Goal: Task Accomplishment & Management: Use online tool/utility

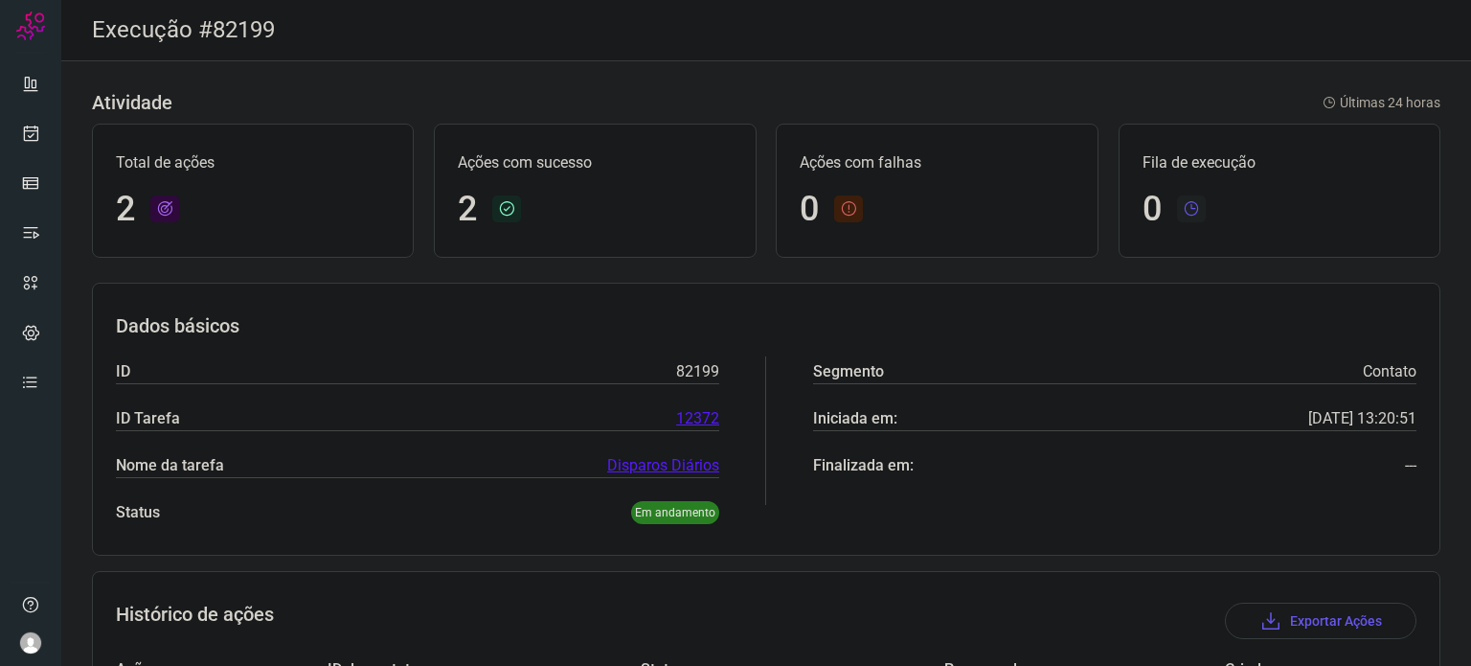
click at [39, 152] on ul at bounding box center [30, 238] width 38 height 349
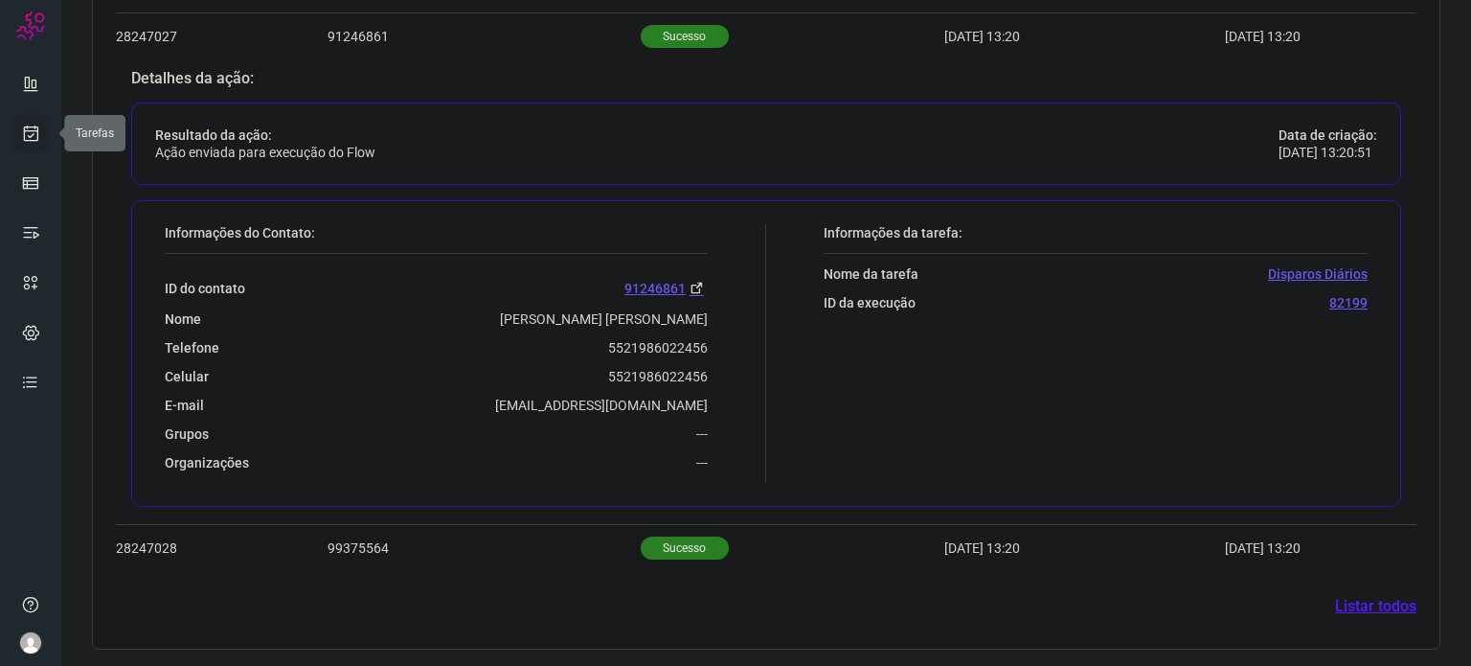
click at [34, 116] on link at bounding box center [30, 133] width 38 height 38
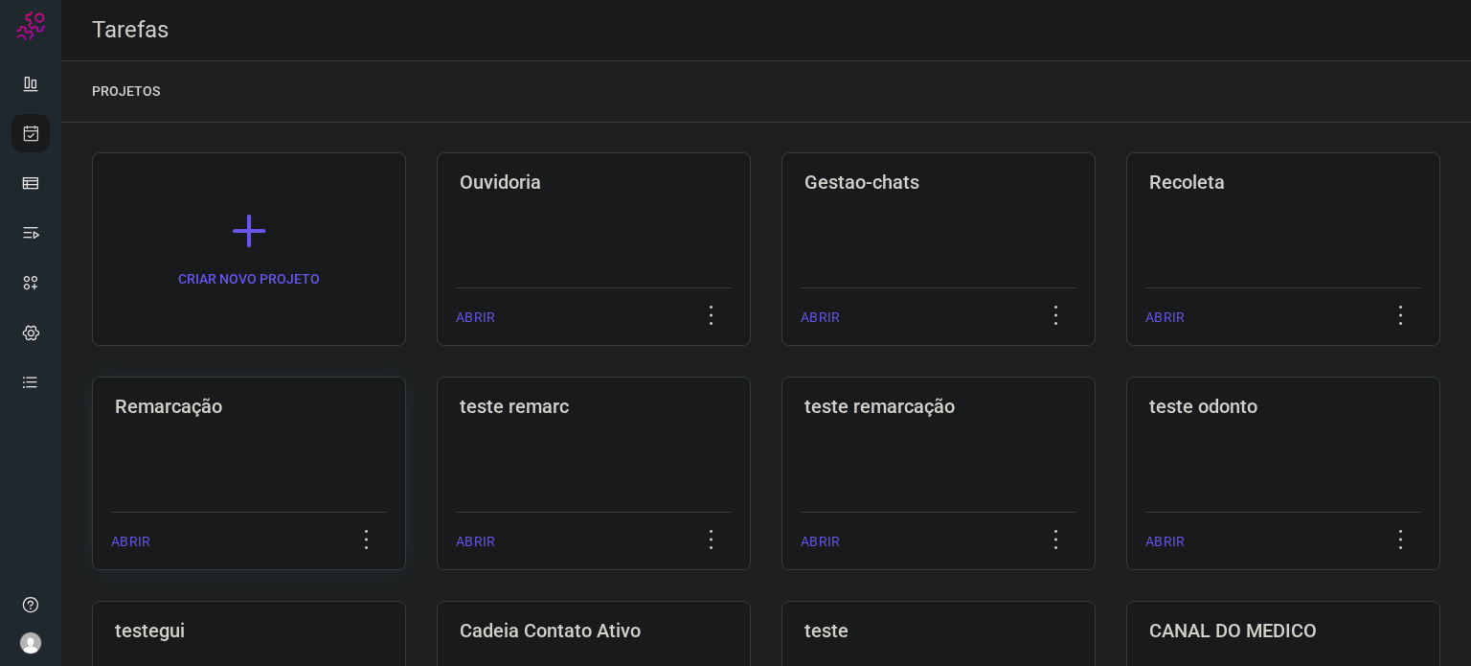
click at [299, 390] on div "Remarcação" at bounding box center [249, 402] width 276 height 31
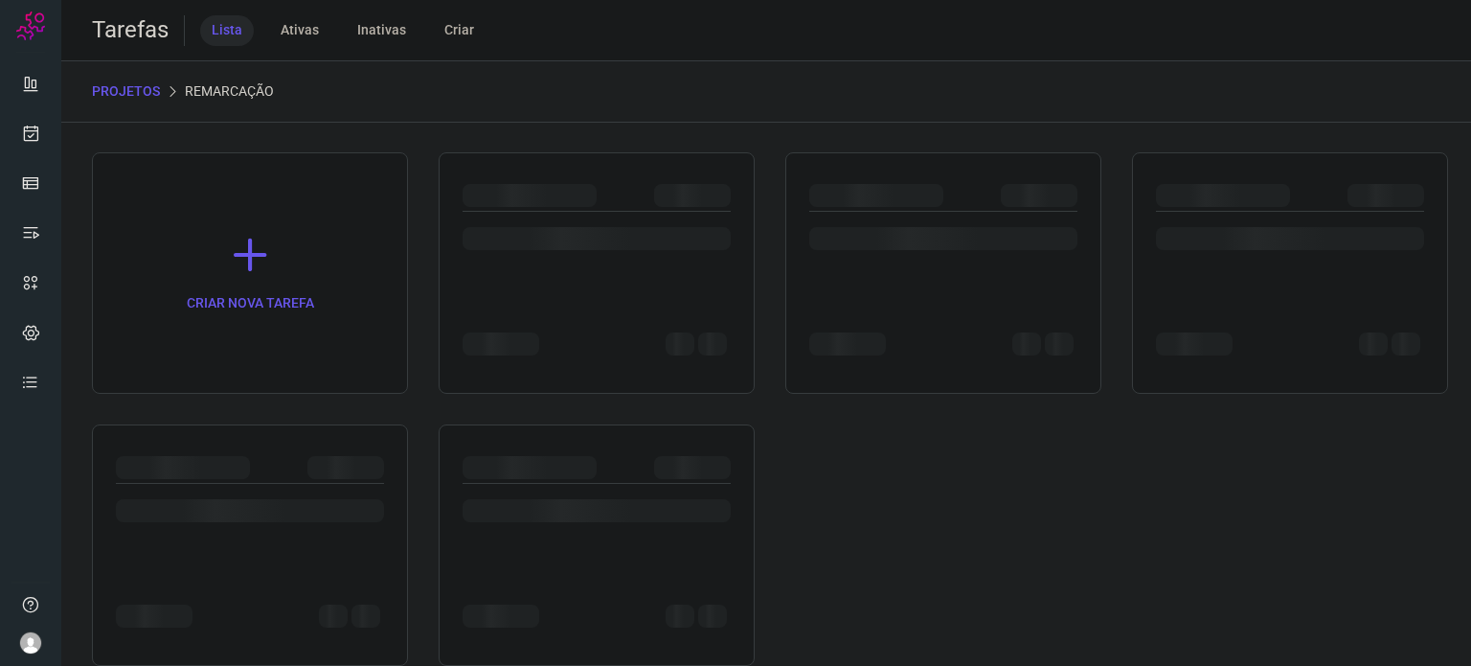
click at [876, 221] on div at bounding box center [943, 234] width 268 height 45
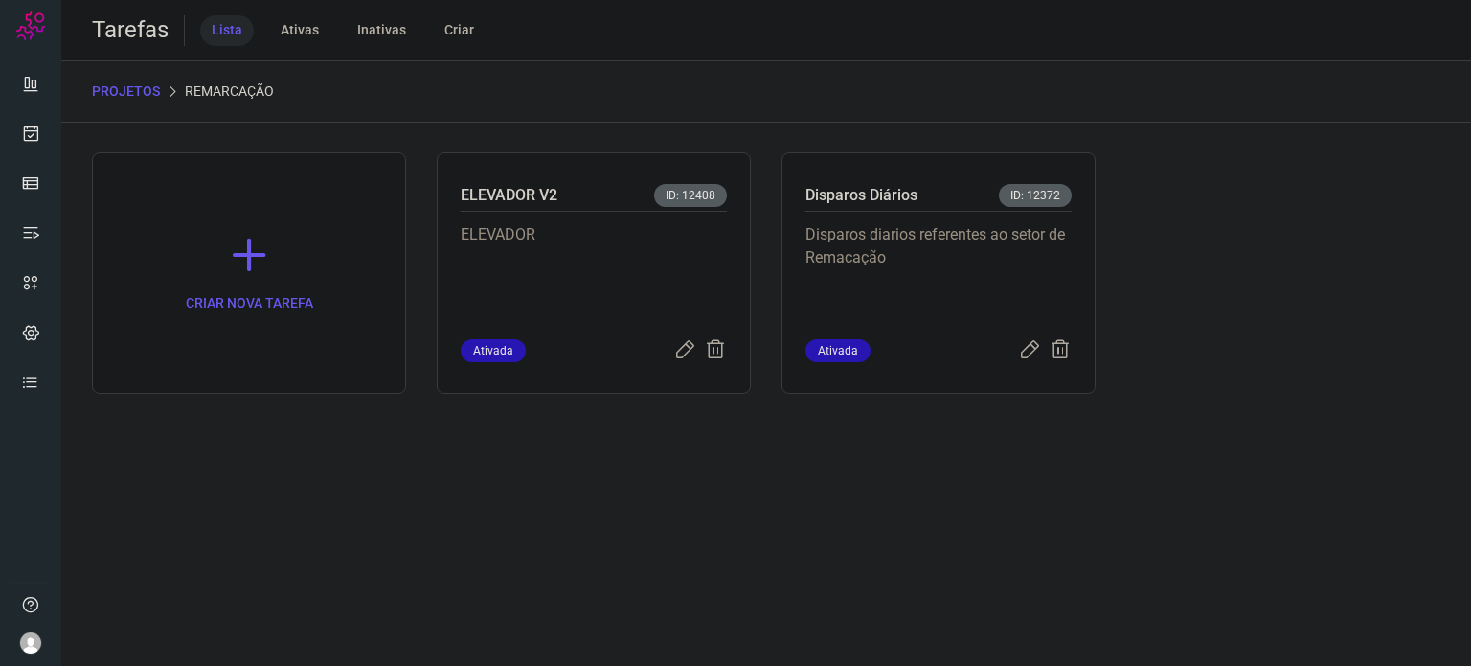
click at [876, 221] on div "Disparos diarios referentes ao setor de Remacação" at bounding box center [938, 275] width 266 height 127
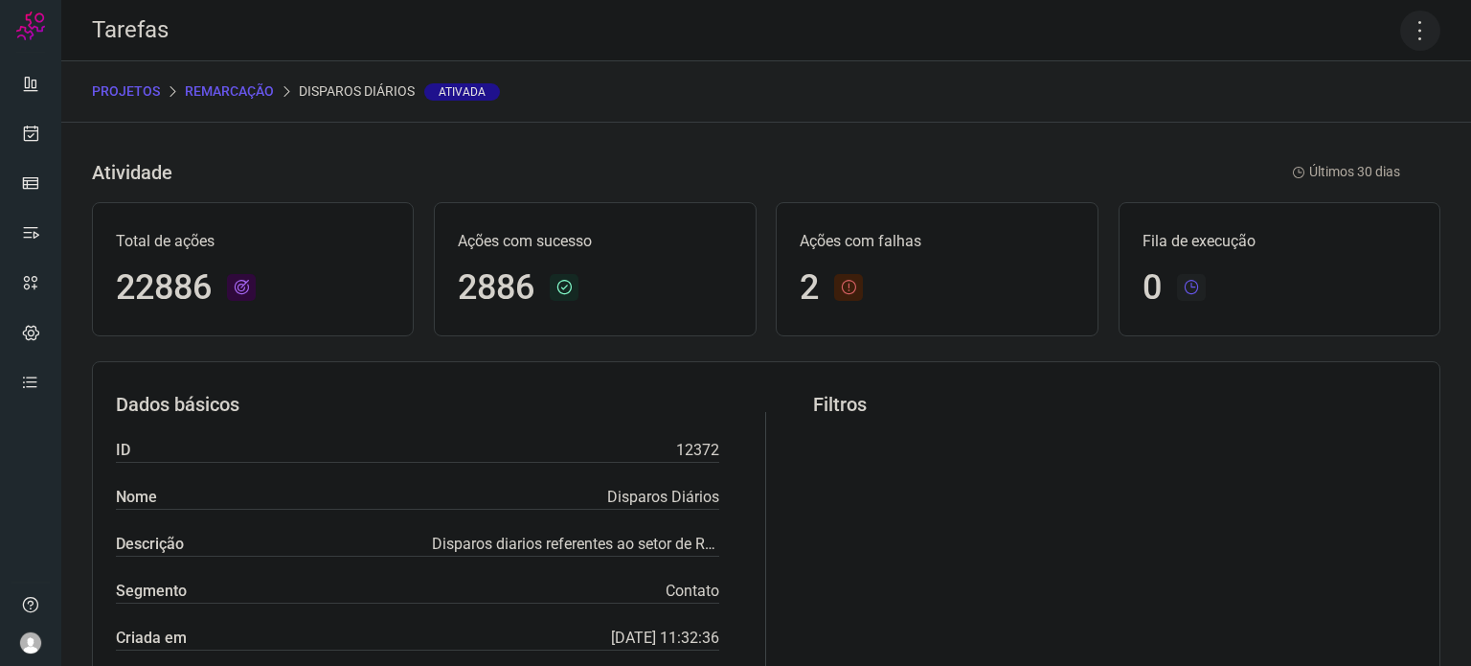
click at [1400, 34] on icon at bounding box center [1420, 31] width 40 height 40
click at [1337, 118] on li "Executar" at bounding box center [1338, 125] width 174 height 31
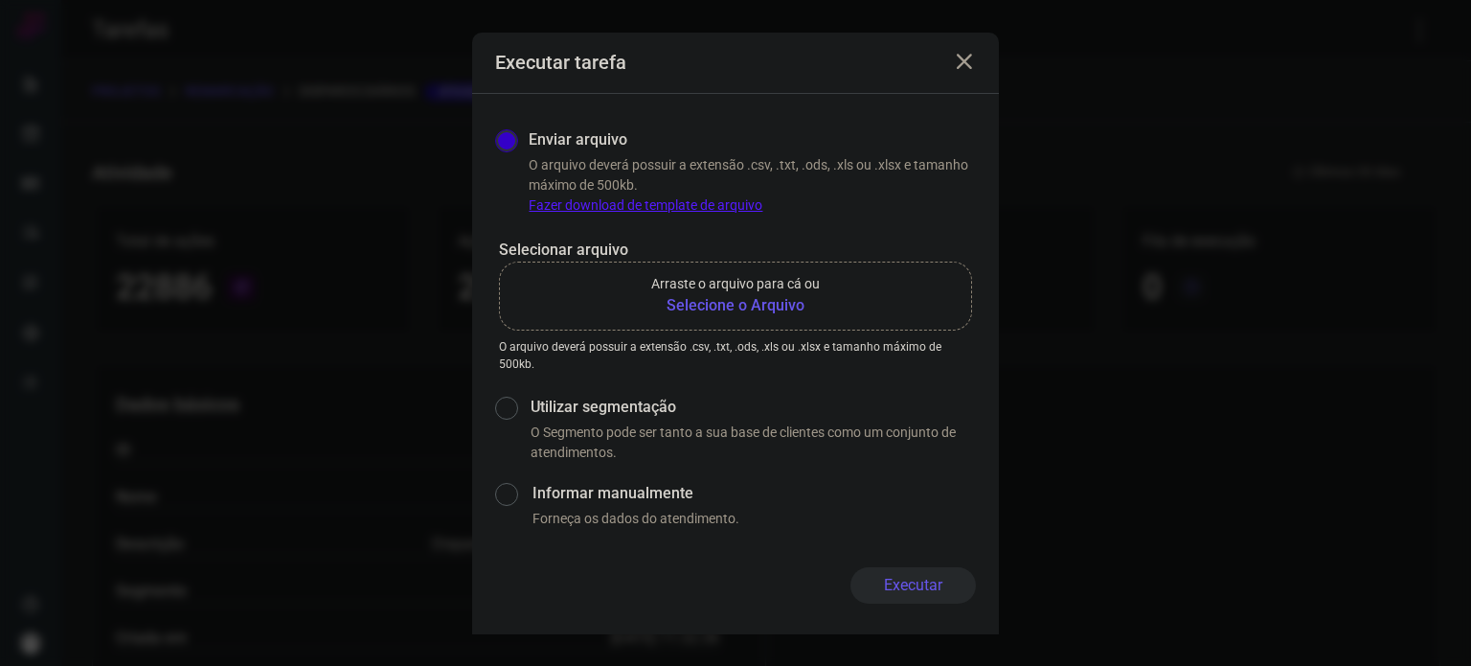
click at [772, 319] on label "Arraste o arquivo para cá ou Selecione o Arquivo" at bounding box center [735, 295] width 473 height 69
click at [0, 0] on input "Arraste o arquivo para cá ou Selecione o Arquivo" at bounding box center [0, 0] width 0 height 0
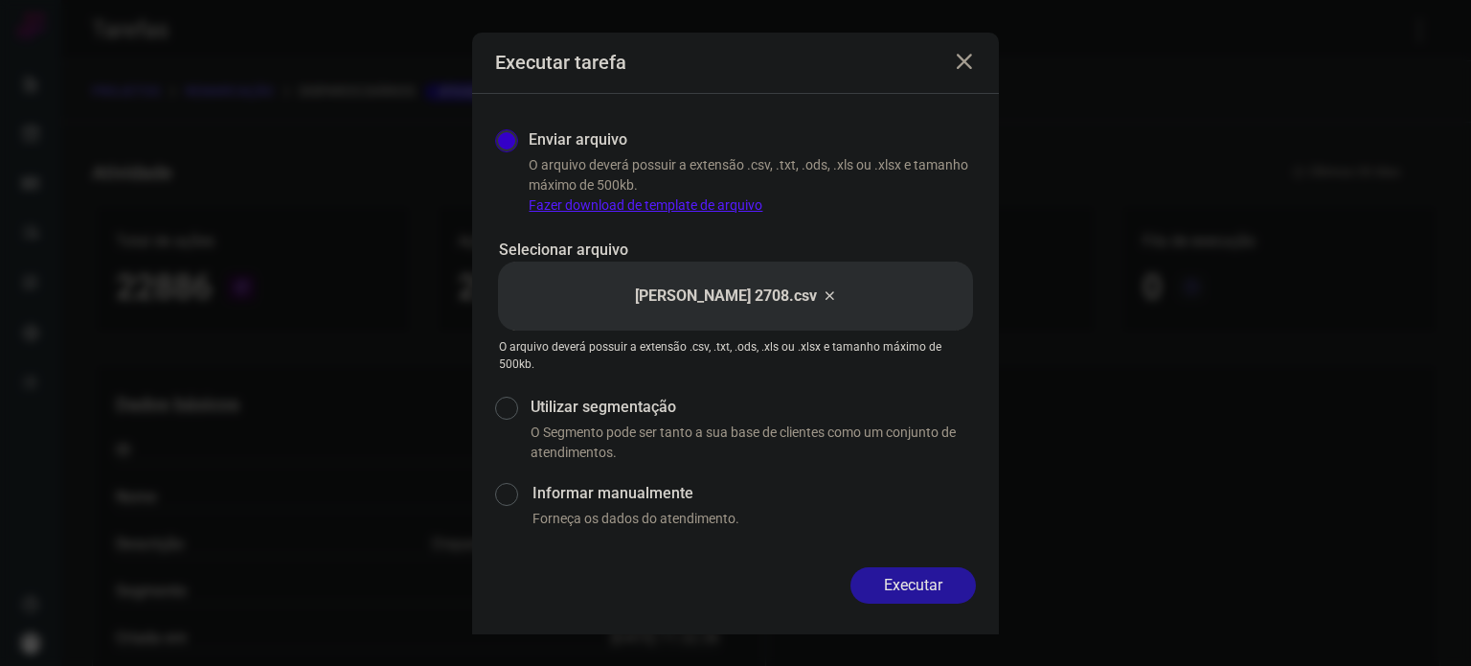
click at [941, 599] on button "Executar" at bounding box center [912, 585] width 125 height 36
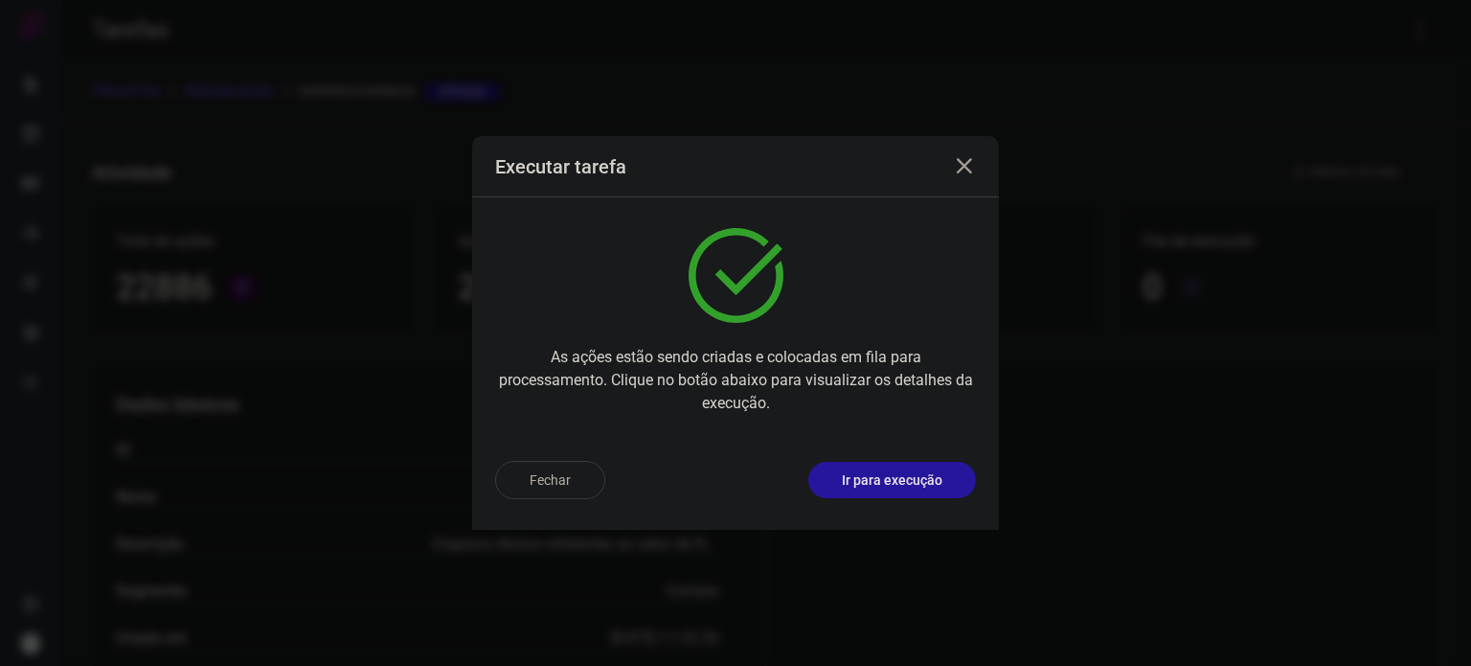
click at [923, 487] on p "Ir para execução" at bounding box center [892, 480] width 101 height 20
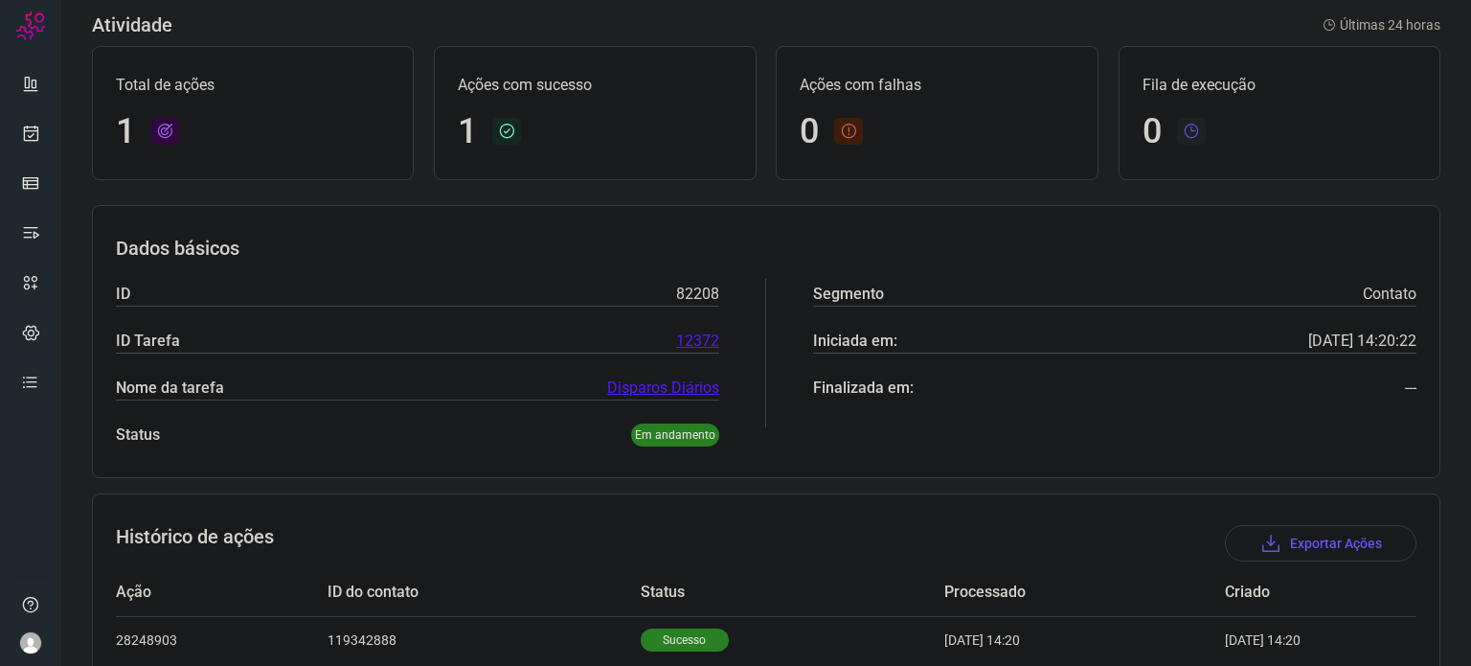
scroll to position [170, 0]
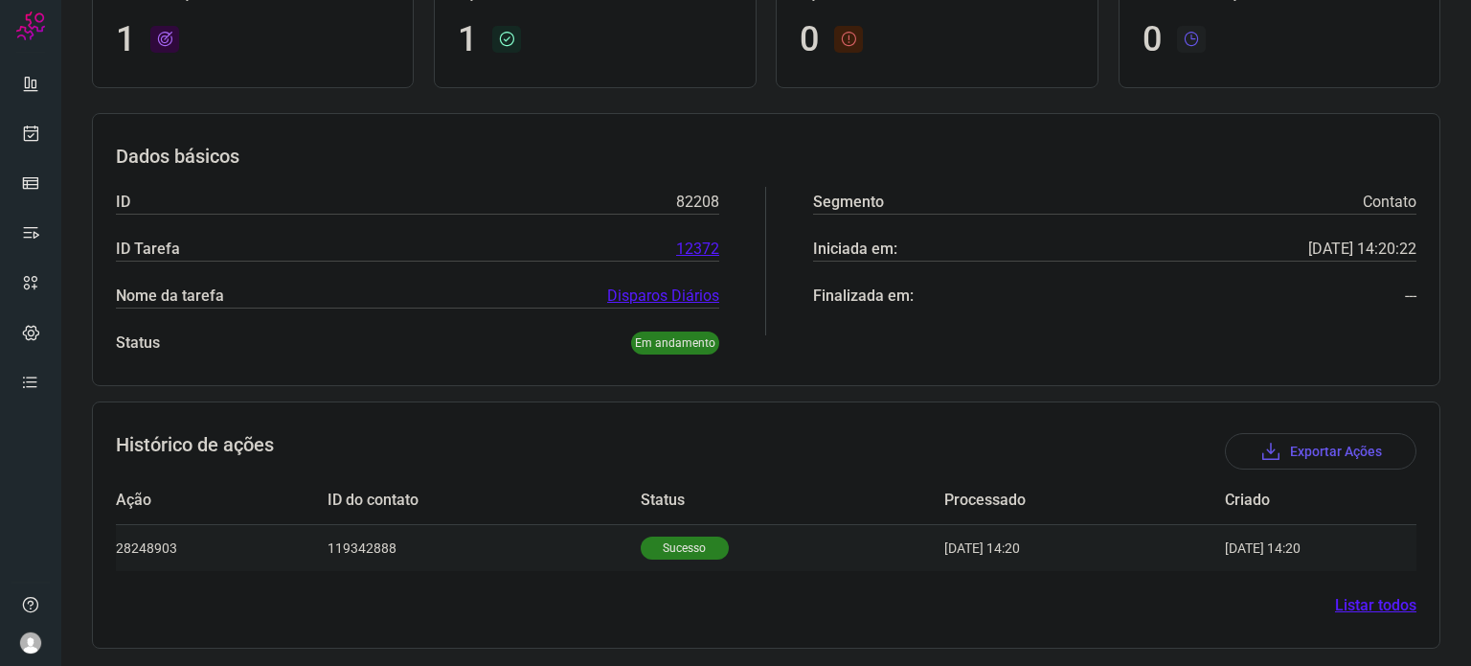
click at [695, 552] on p "Sucesso" at bounding box center [685, 547] width 88 height 23
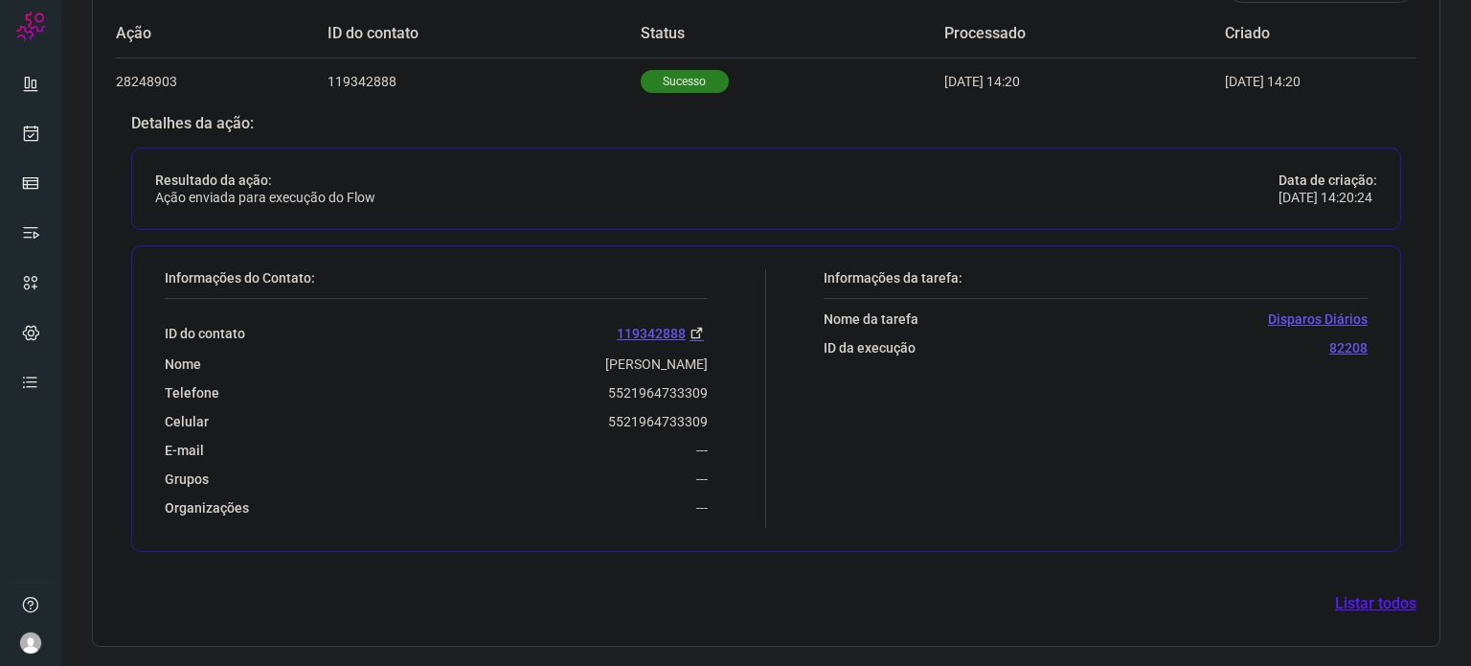
scroll to position [633, 0]
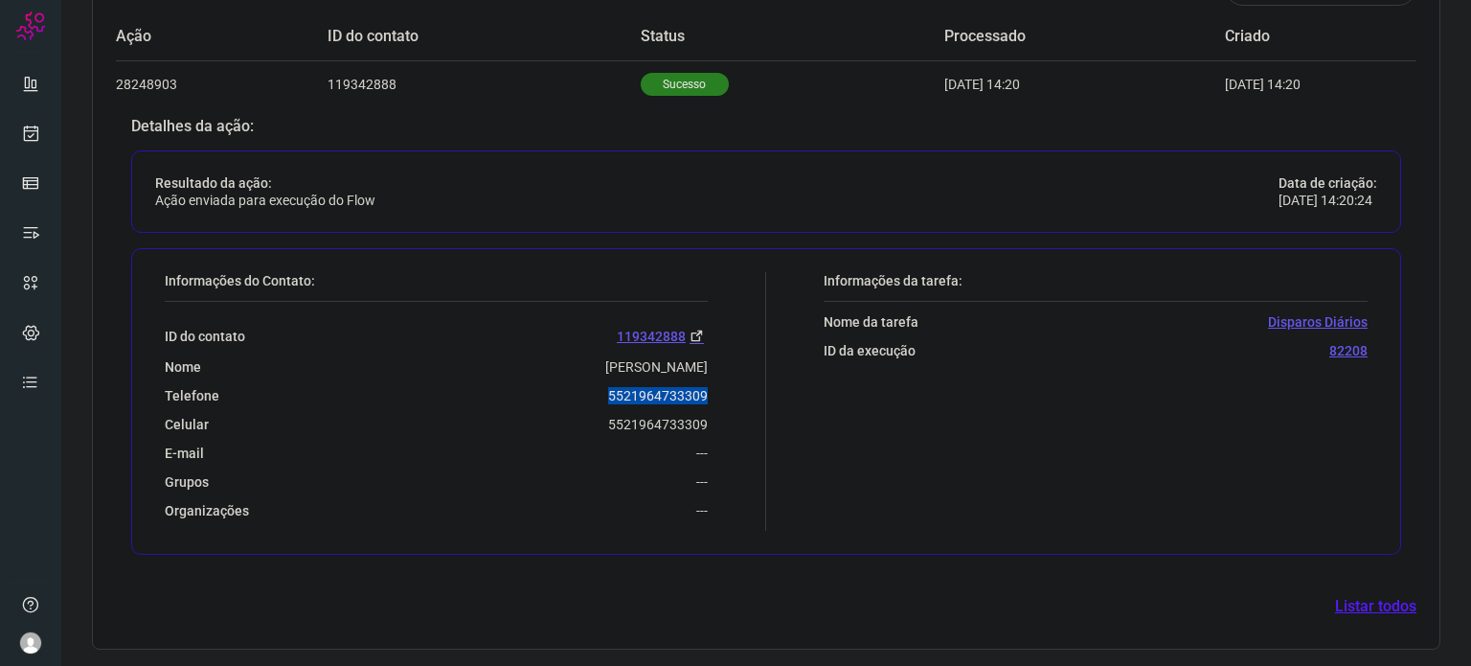
drag, startPoint x: 603, startPoint y: 396, endPoint x: 724, endPoint y: 397, distance: 120.7
click at [724, 397] on div "Informações do Contato: ID do contato 119342888 Nome [PERSON_NAME] Telefone 552…" at bounding box center [460, 401] width 611 height 259
copy p "5521964733309"
click at [35, 121] on link at bounding box center [30, 133] width 38 height 38
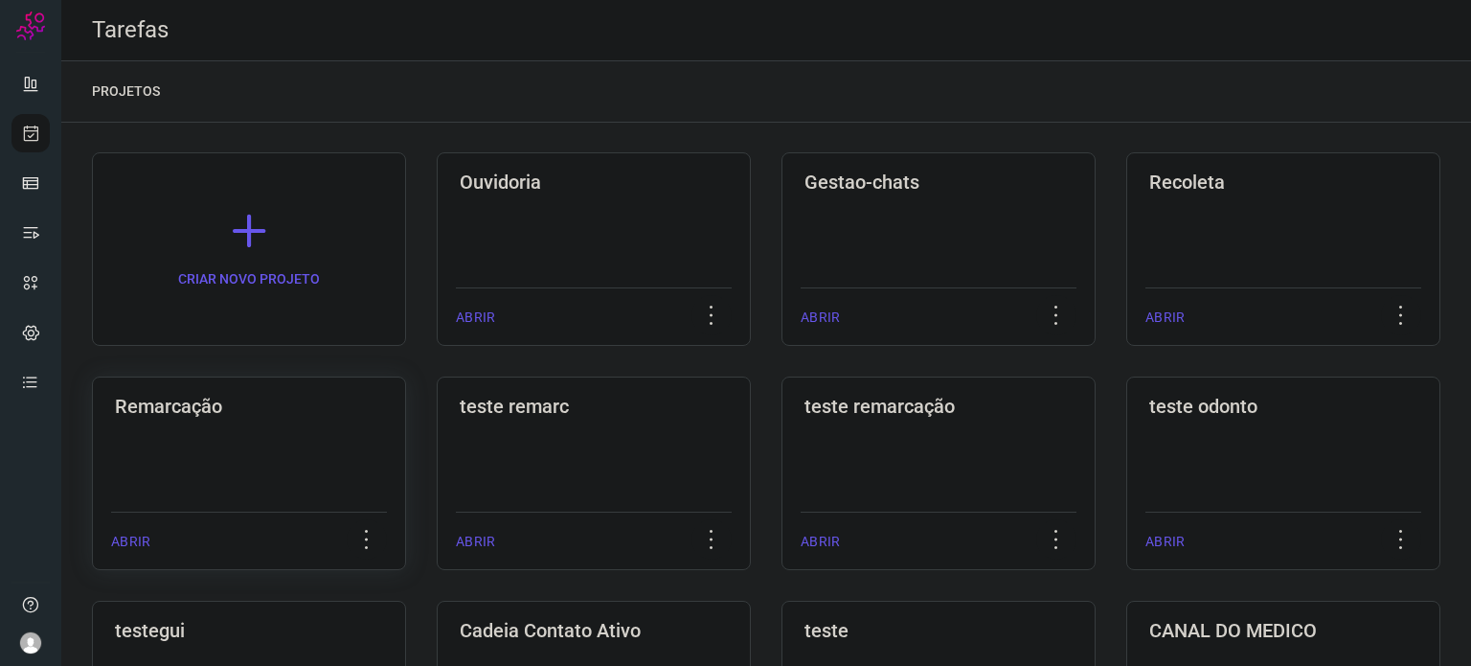
click at [227, 413] on h3 "Remarcação" at bounding box center [249, 406] width 268 height 23
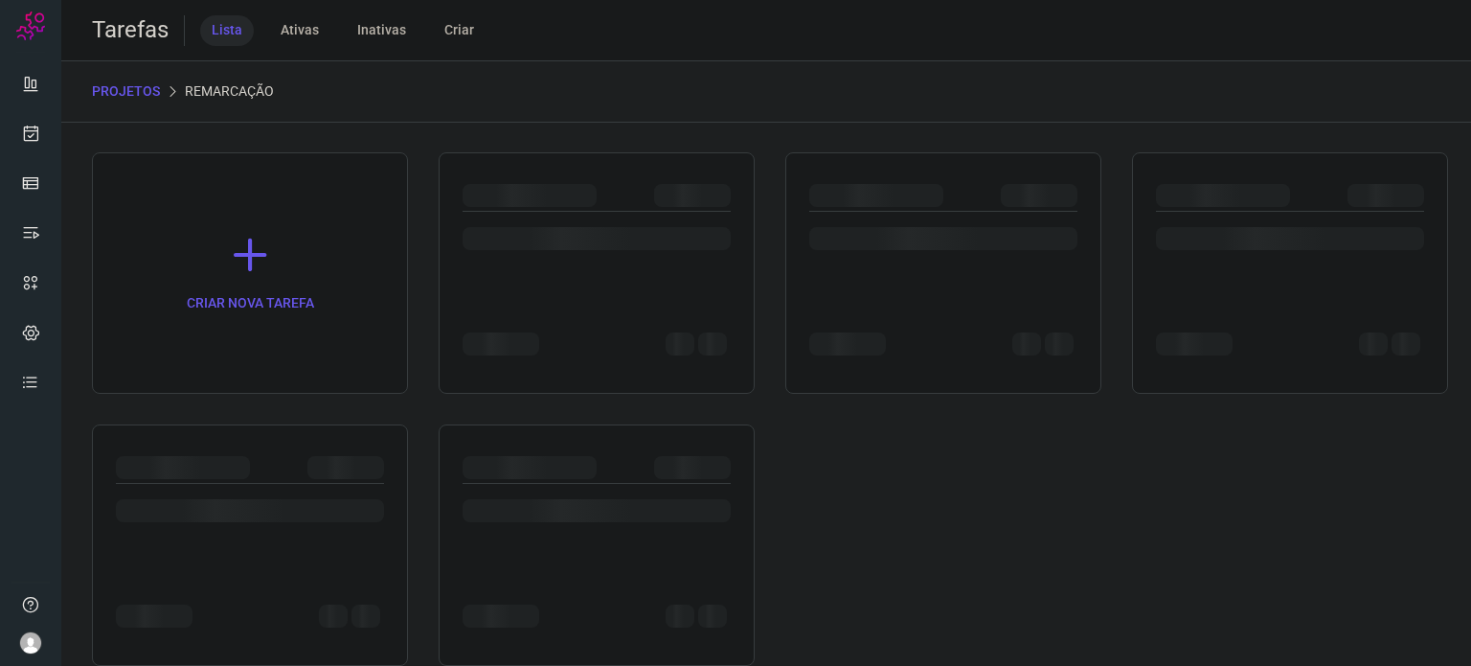
click at [227, 413] on div "CRIAR NOVA TAREFA" at bounding box center [766, 408] width 1349 height 513
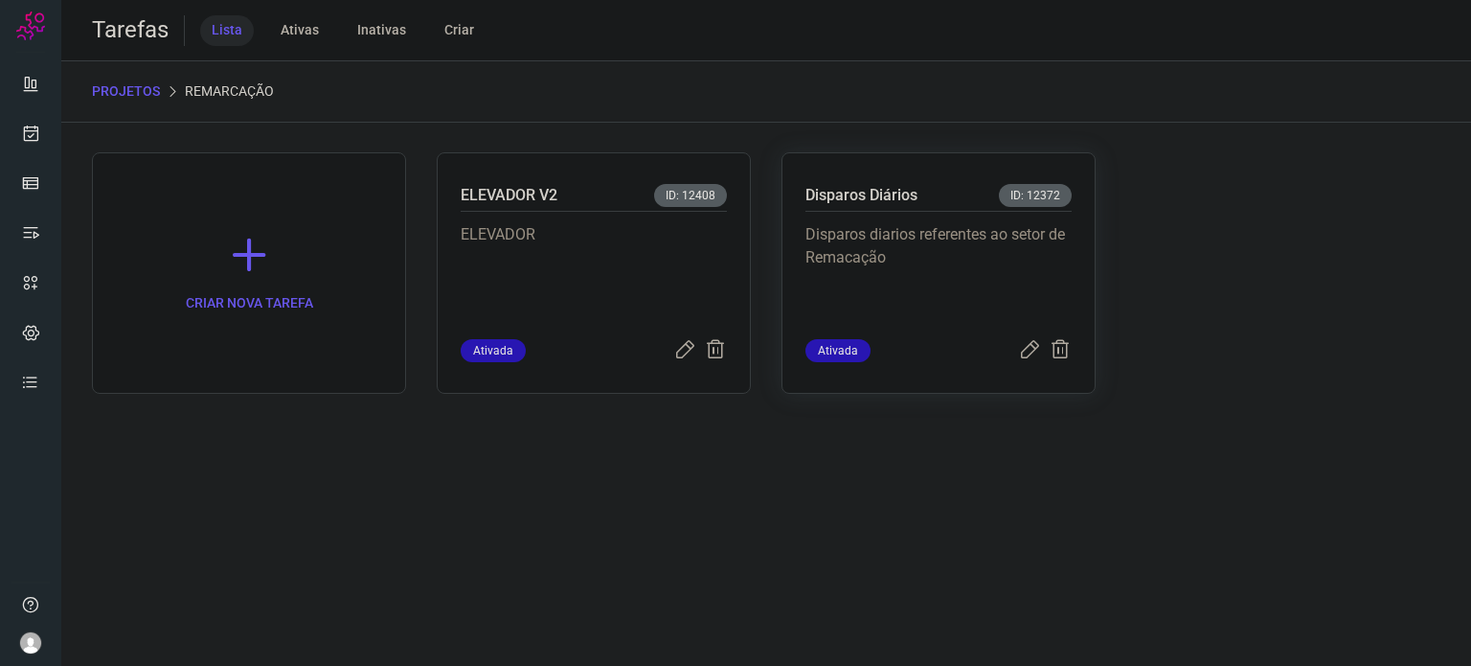
click at [899, 272] on p "Disparos diarios referentes ao setor de Remacação" at bounding box center [938, 271] width 266 height 96
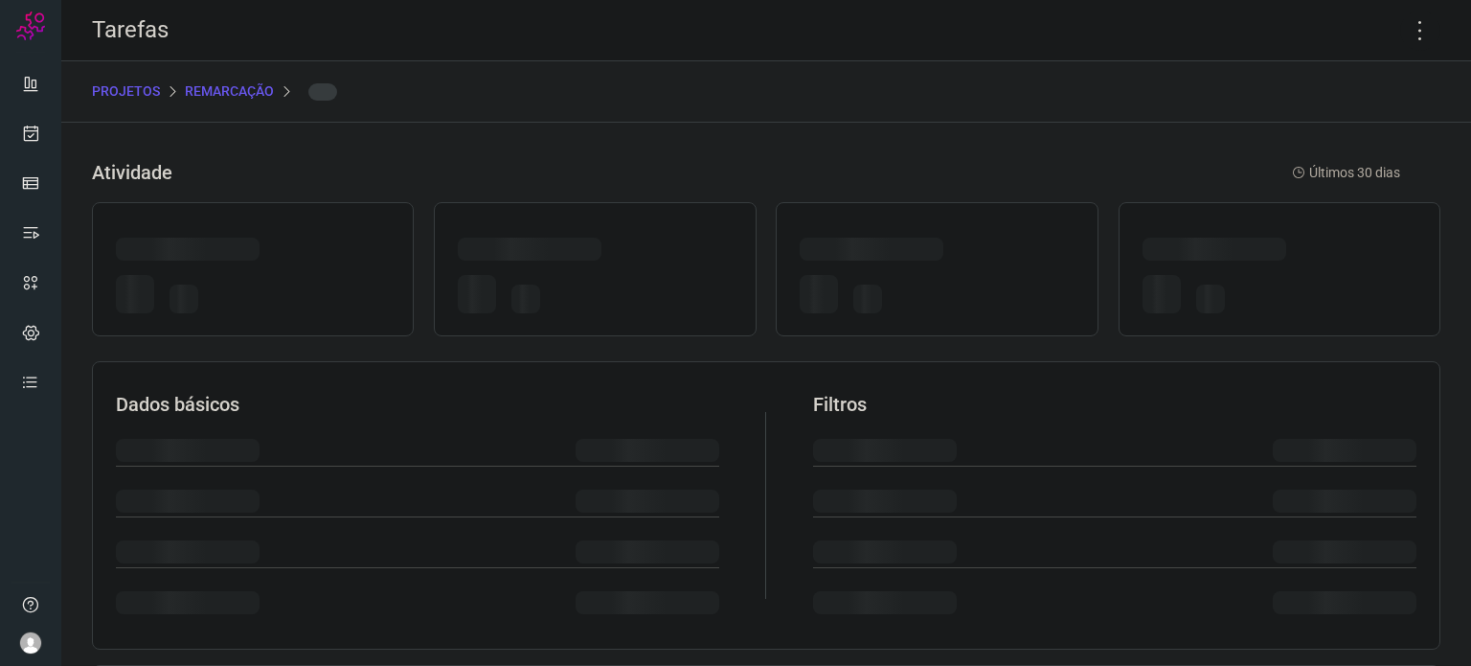
click at [899, 272] on div at bounding box center [937, 293] width 274 height 53
click at [1409, 34] on icon at bounding box center [1420, 31] width 40 height 40
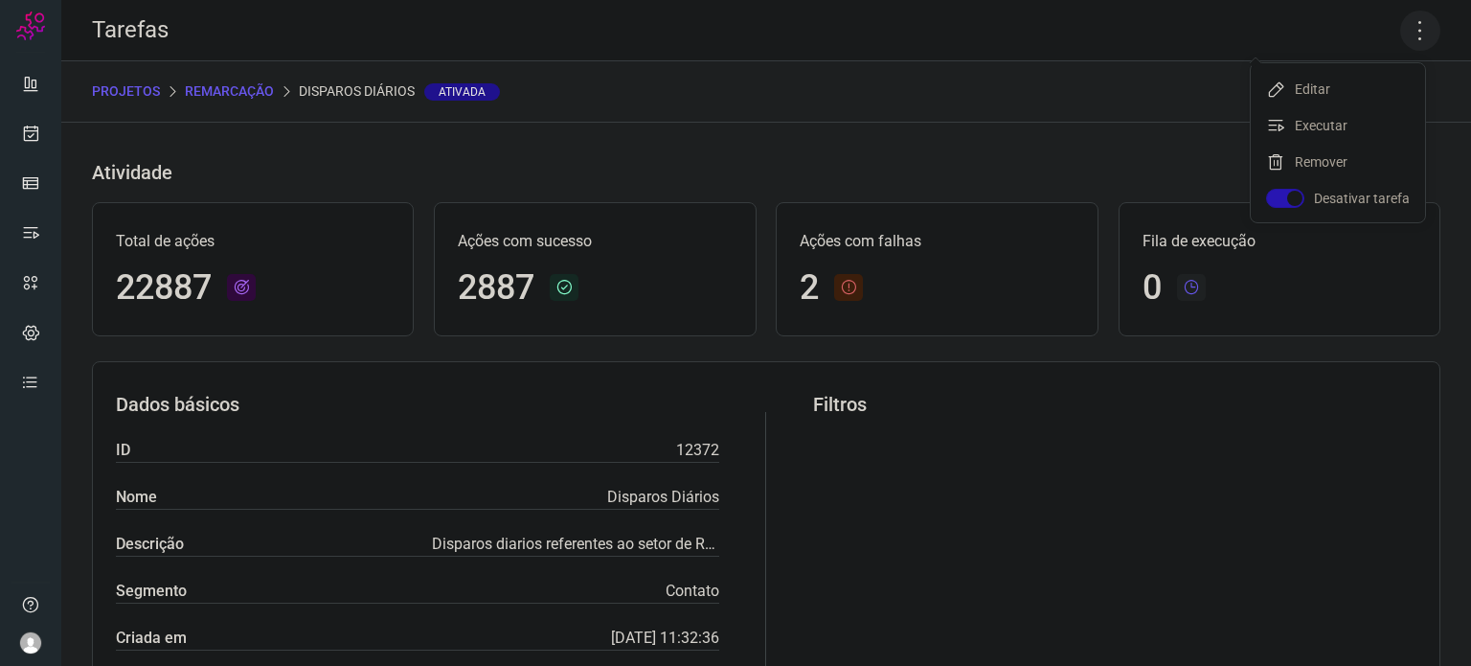
click at [1408, 30] on icon at bounding box center [1420, 31] width 40 height 40
click at [1406, 32] on icon at bounding box center [1420, 31] width 40 height 40
click at [1361, 124] on li "Executar" at bounding box center [1338, 125] width 174 height 31
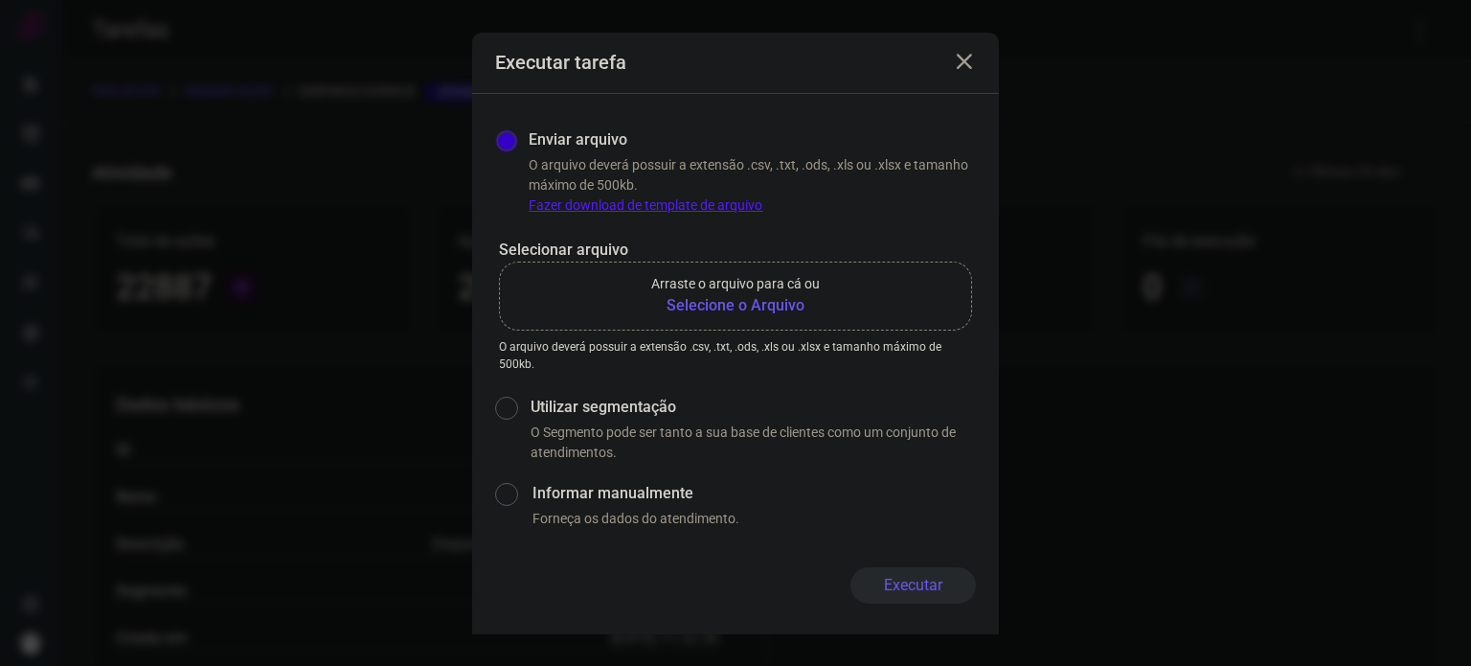
click at [756, 292] on p "Arraste o arquivo para cá ou" at bounding box center [735, 284] width 169 height 20
click at [0, 0] on input "Arraste o arquivo para cá ou Selecione o Arquivo" at bounding box center [0, 0] width 0 height 0
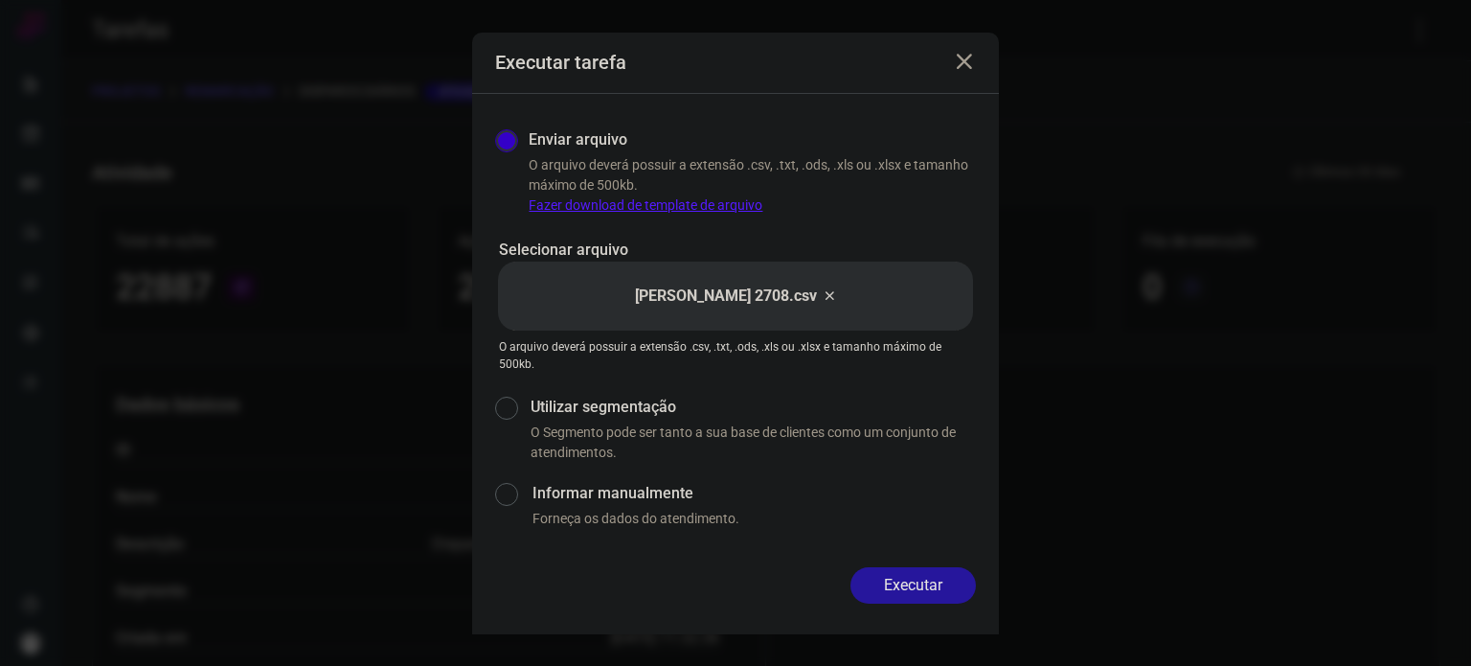
click at [903, 585] on button "Executar" at bounding box center [912, 585] width 125 height 36
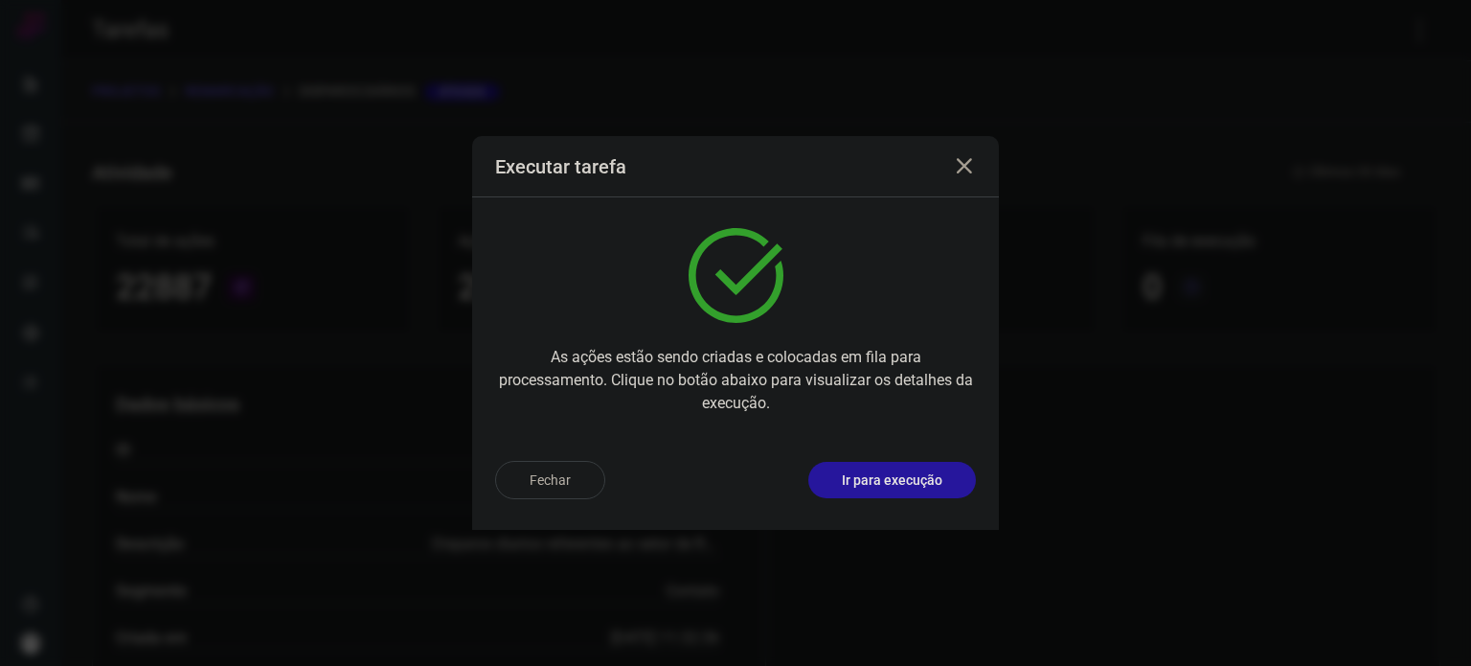
click at [892, 470] on p "Ir para execução" at bounding box center [892, 480] width 101 height 20
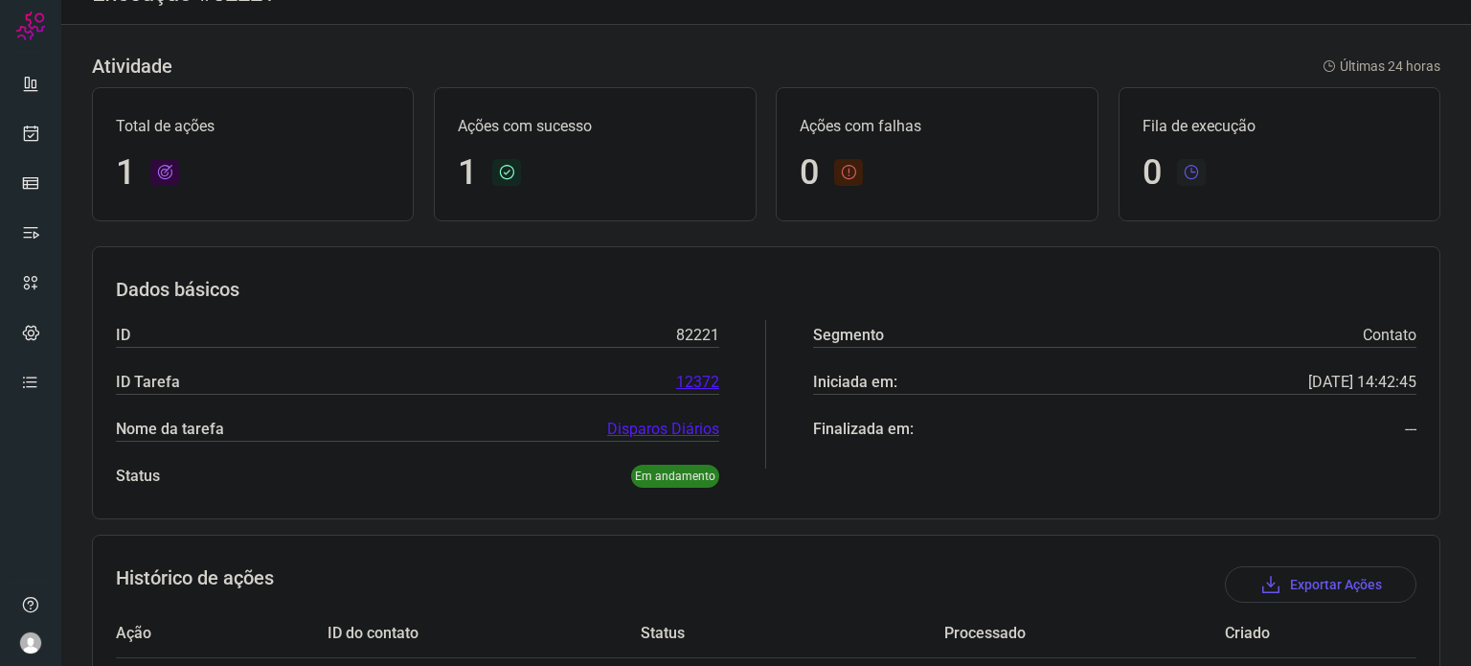
scroll to position [170, 0]
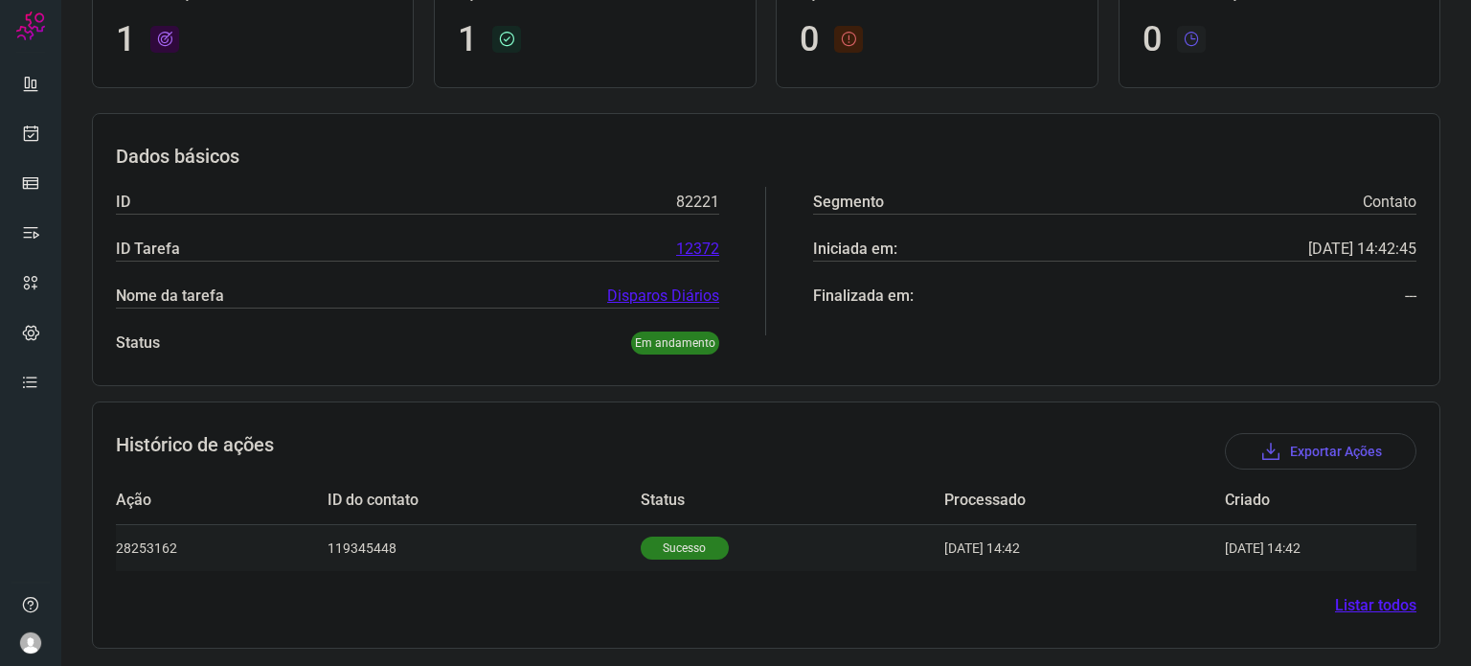
click at [664, 536] on p "Sucesso" at bounding box center [685, 547] width 88 height 23
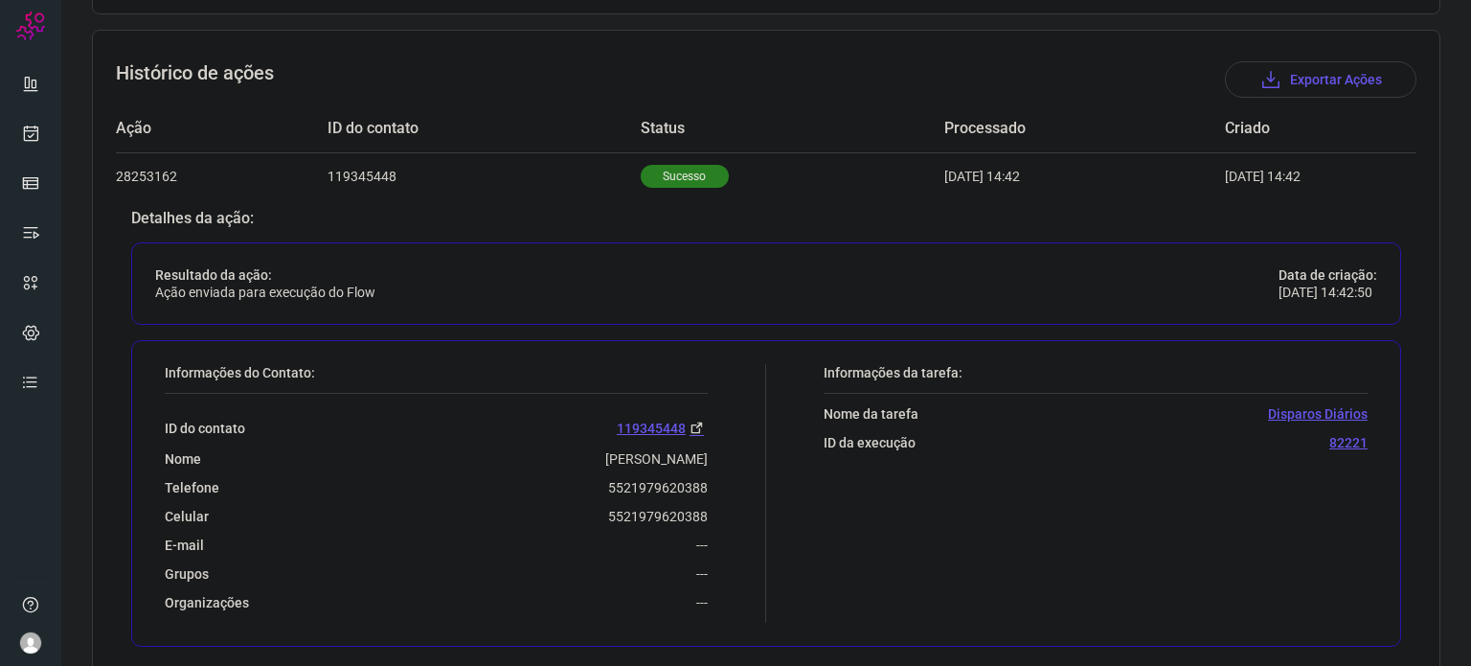
scroll to position [553, 0]
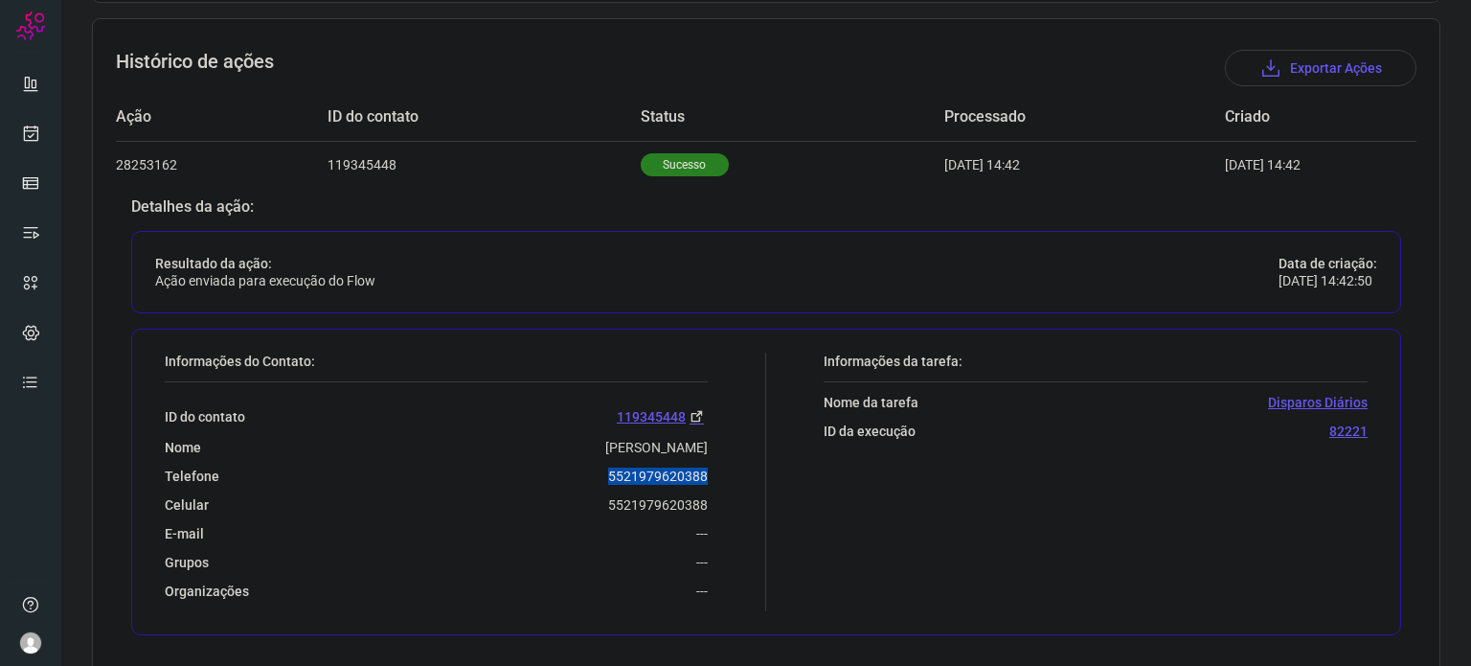
drag, startPoint x: 602, startPoint y: 473, endPoint x: 715, endPoint y: 469, distance: 113.1
click at [715, 469] on div "Informações do Contato: ID do contato 119345448 Nome Maria J. Valverde Telefone…" at bounding box center [460, 481] width 611 height 259
copy p "5521979620388"
click at [32, 142] on link at bounding box center [30, 133] width 38 height 38
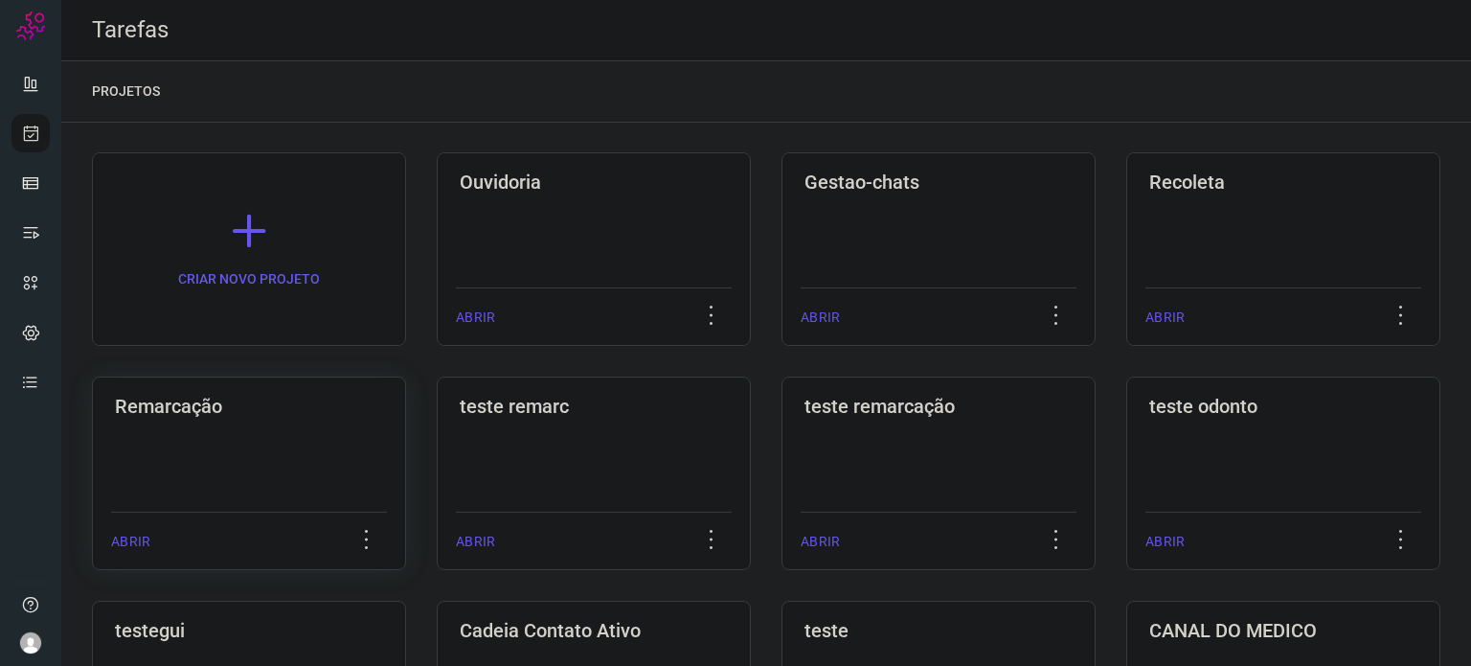
click at [319, 393] on div "Remarcação" at bounding box center [249, 402] width 276 height 31
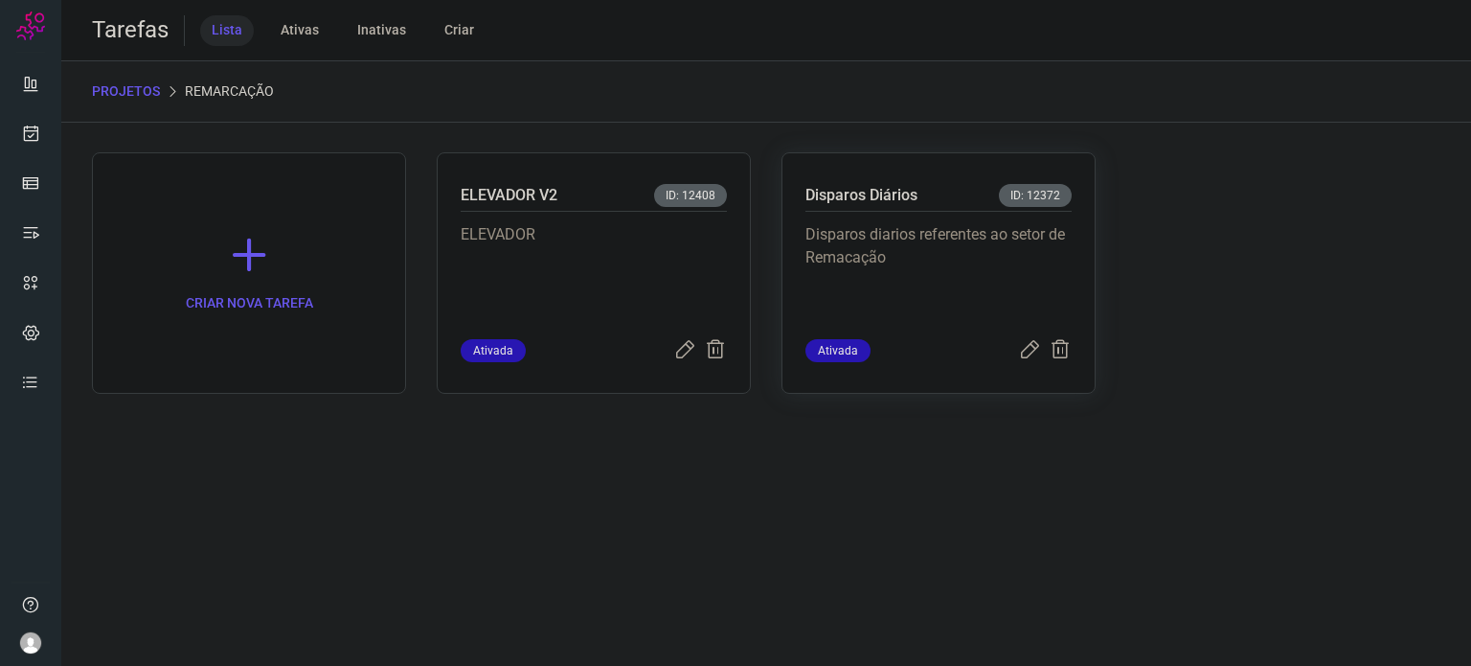
click at [974, 234] on p "Disparos diarios referentes ao setor de Remacação" at bounding box center [938, 271] width 266 height 96
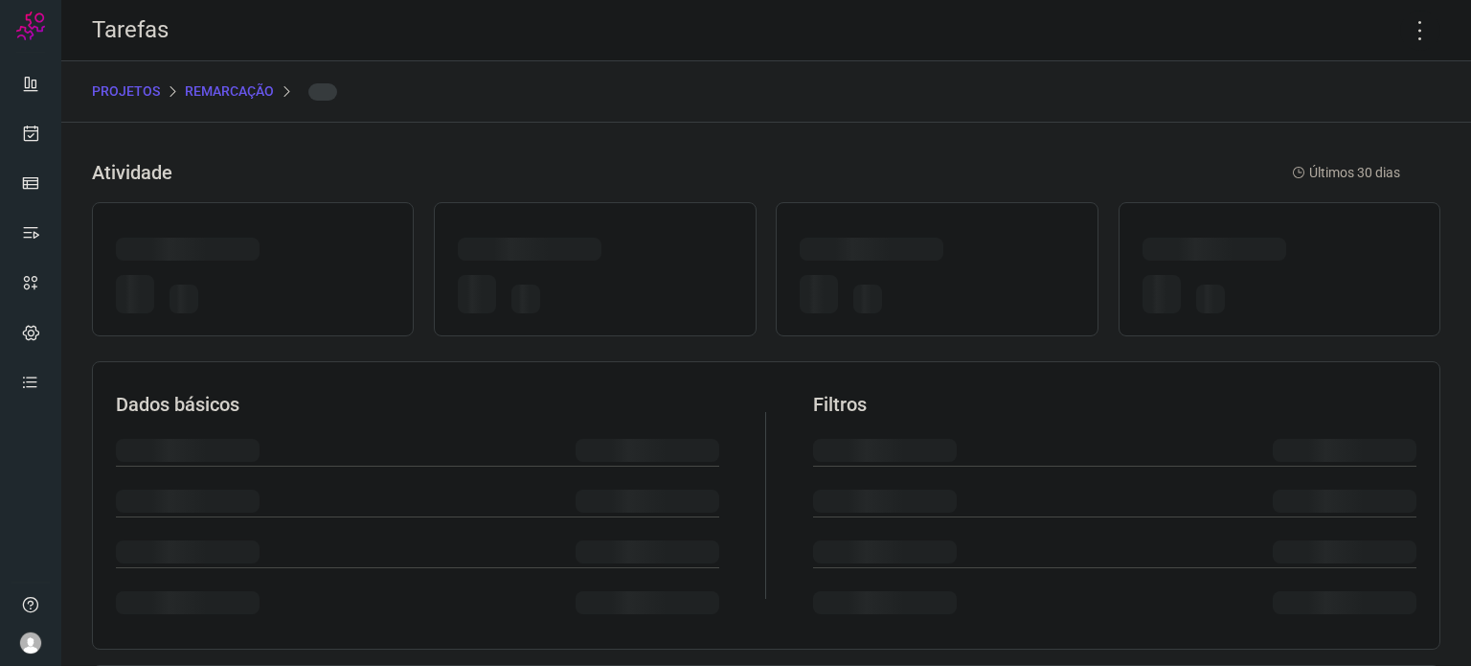
click at [974, 234] on div at bounding box center [937, 269] width 322 height 134
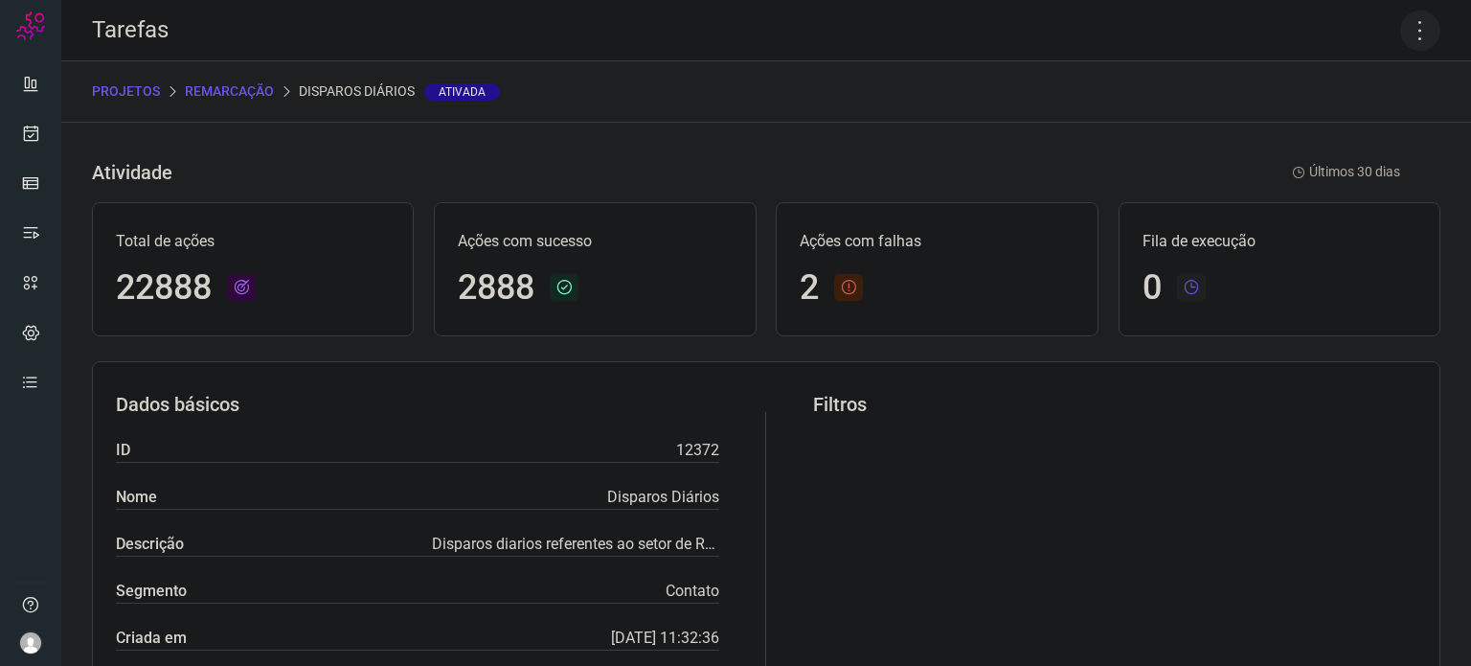
click at [1402, 36] on icon at bounding box center [1420, 31] width 40 height 40
click at [1327, 125] on li "Executar" at bounding box center [1338, 125] width 174 height 31
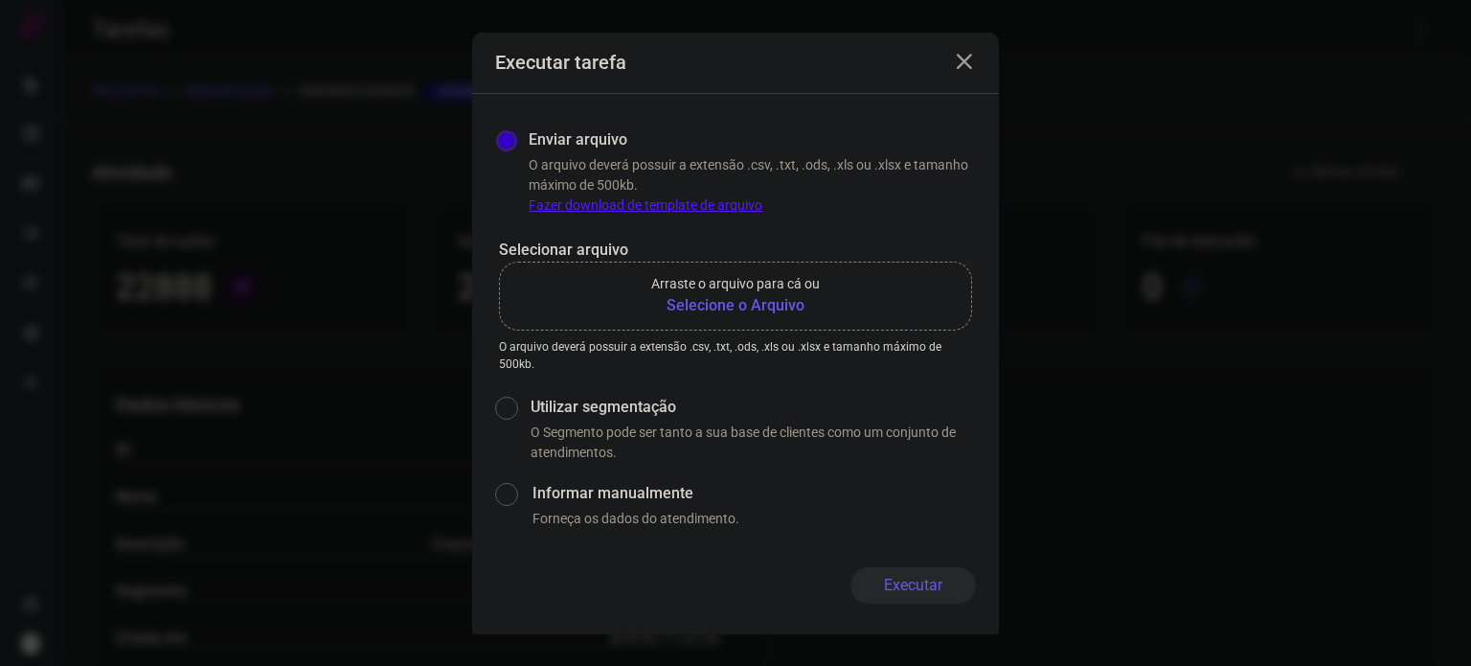
click at [733, 298] on b "Selecione o Arquivo" at bounding box center [735, 305] width 169 height 23
click at [0, 0] on input "Arraste o arquivo para cá ou Selecione o Arquivo" at bounding box center [0, 0] width 0 height 0
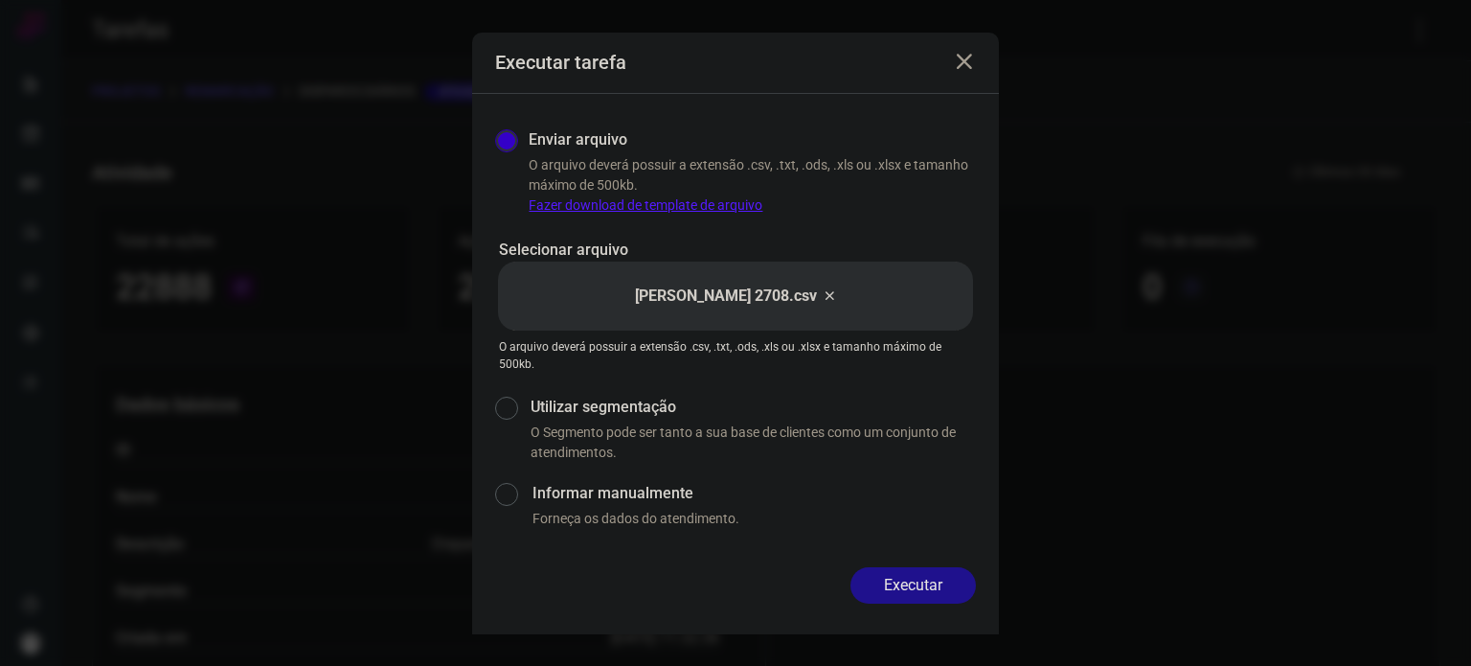
click at [948, 579] on button "Executar" at bounding box center [912, 585] width 125 height 36
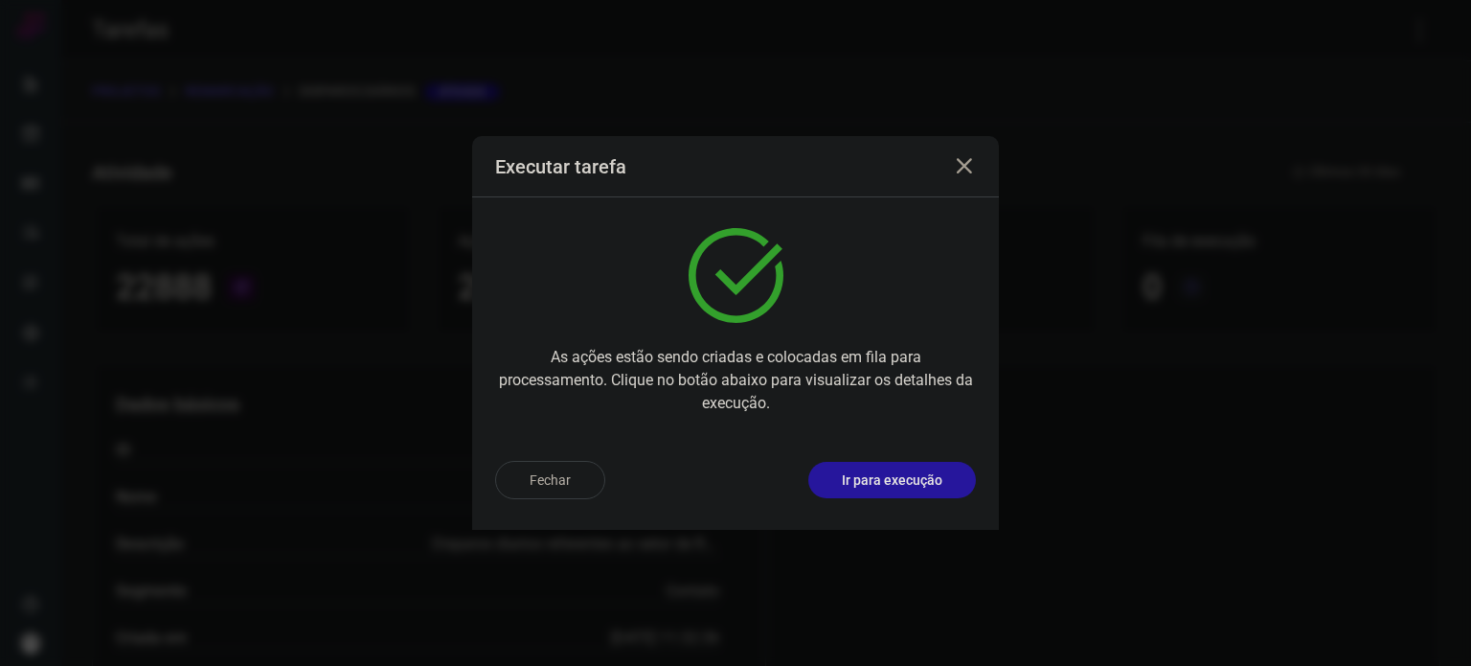
click at [865, 471] on p "Ir para execução" at bounding box center [892, 480] width 101 height 20
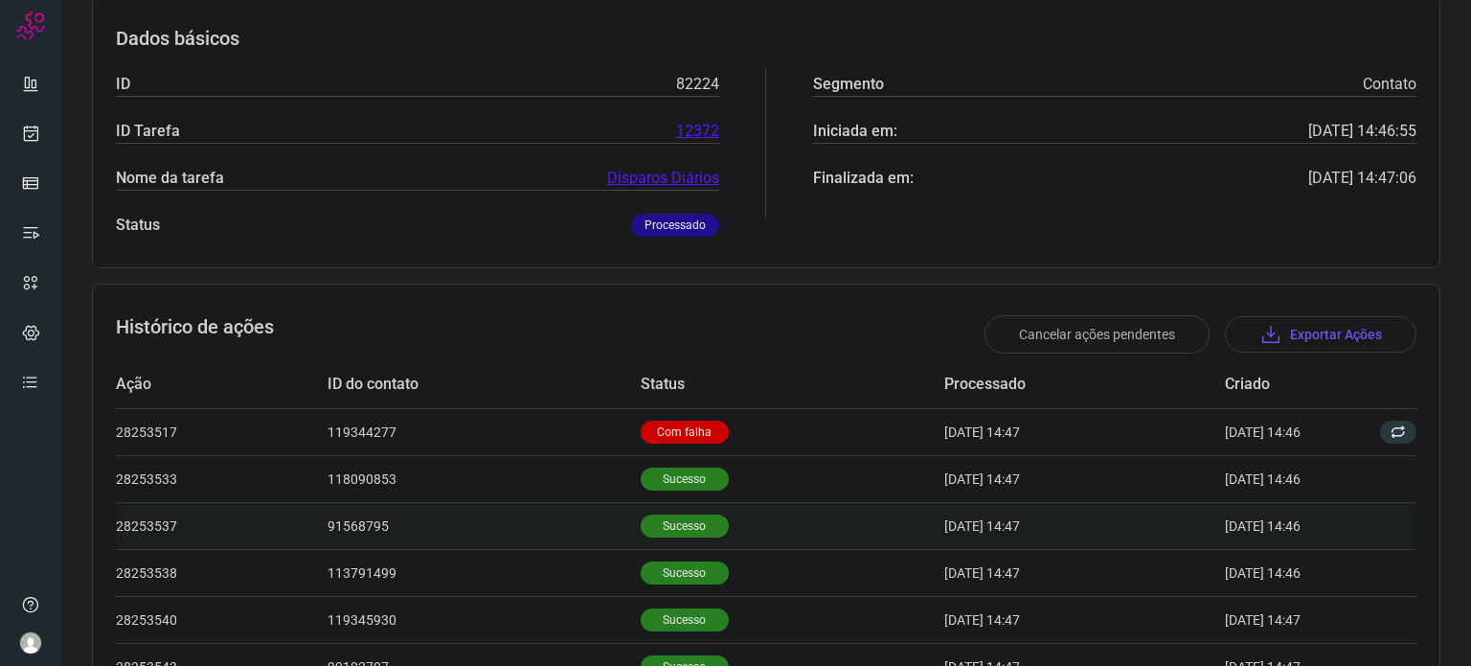
scroll to position [261, 0]
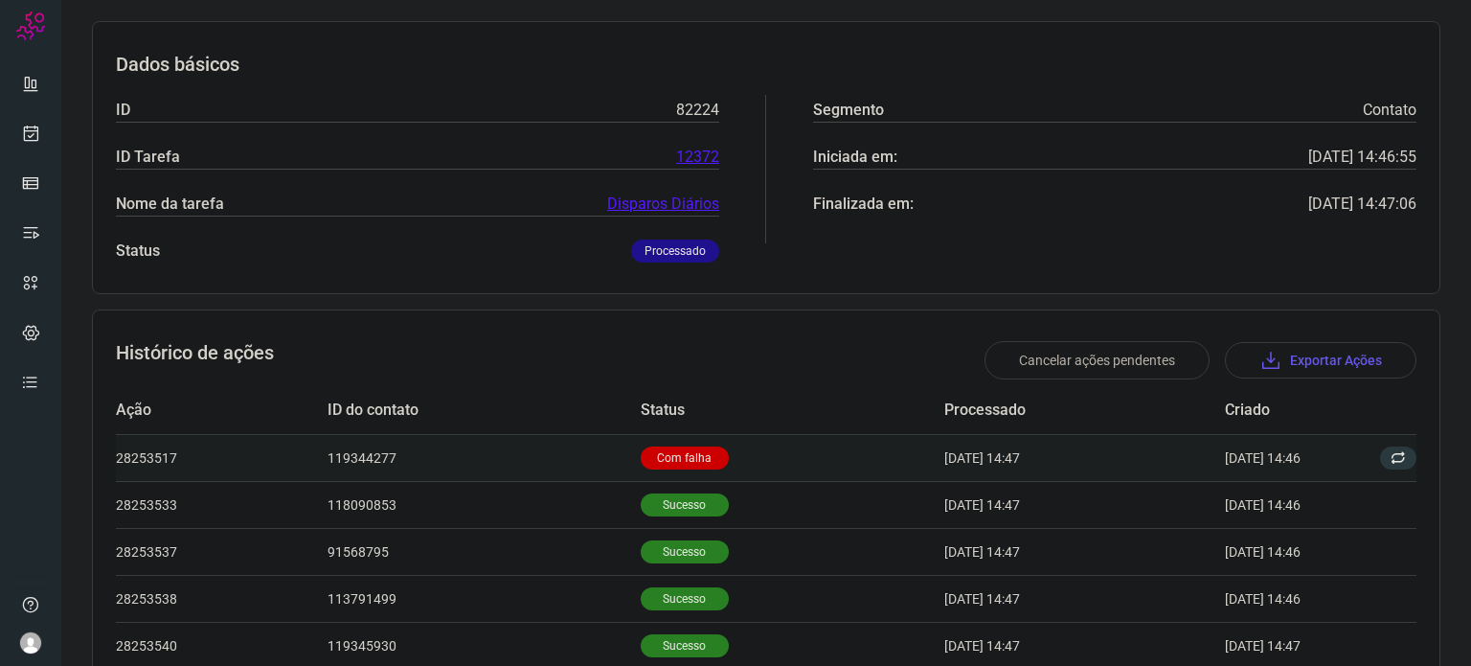
click at [654, 453] on p "Com falha" at bounding box center [685, 457] width 88 height 23
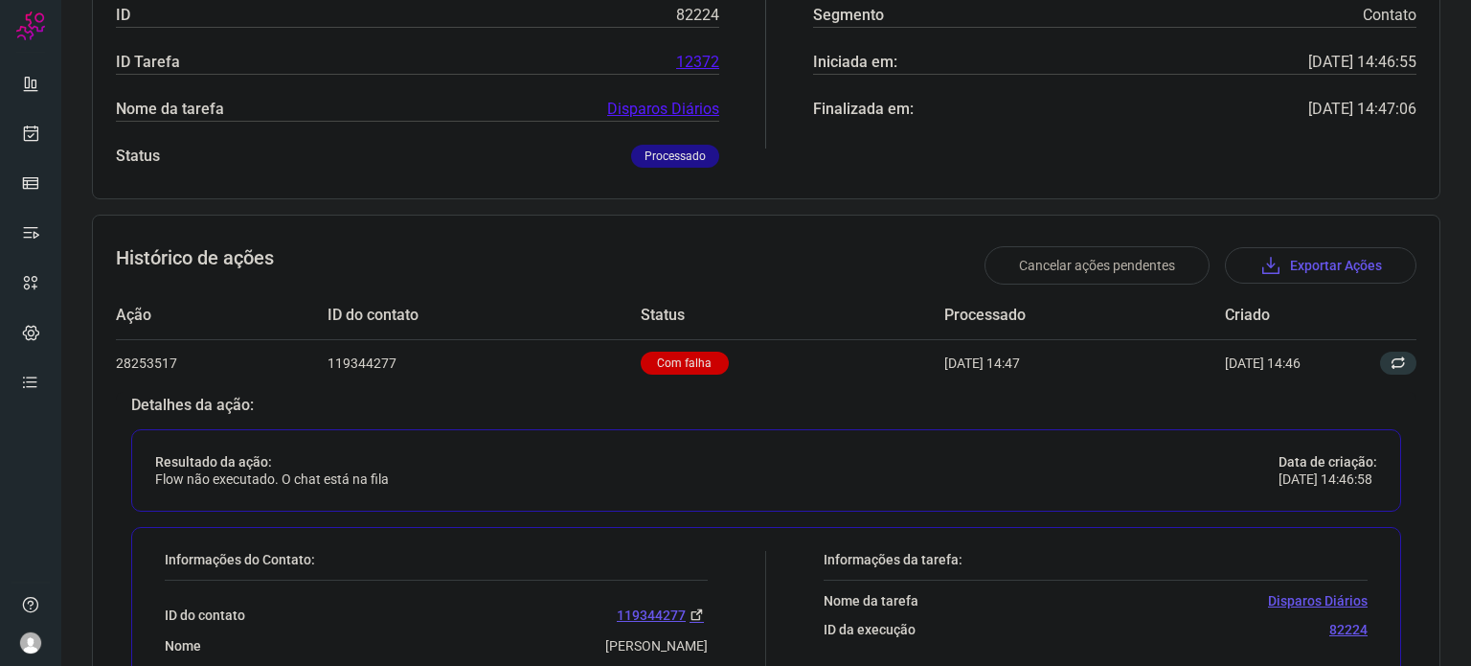
scroll to position [549, 0]
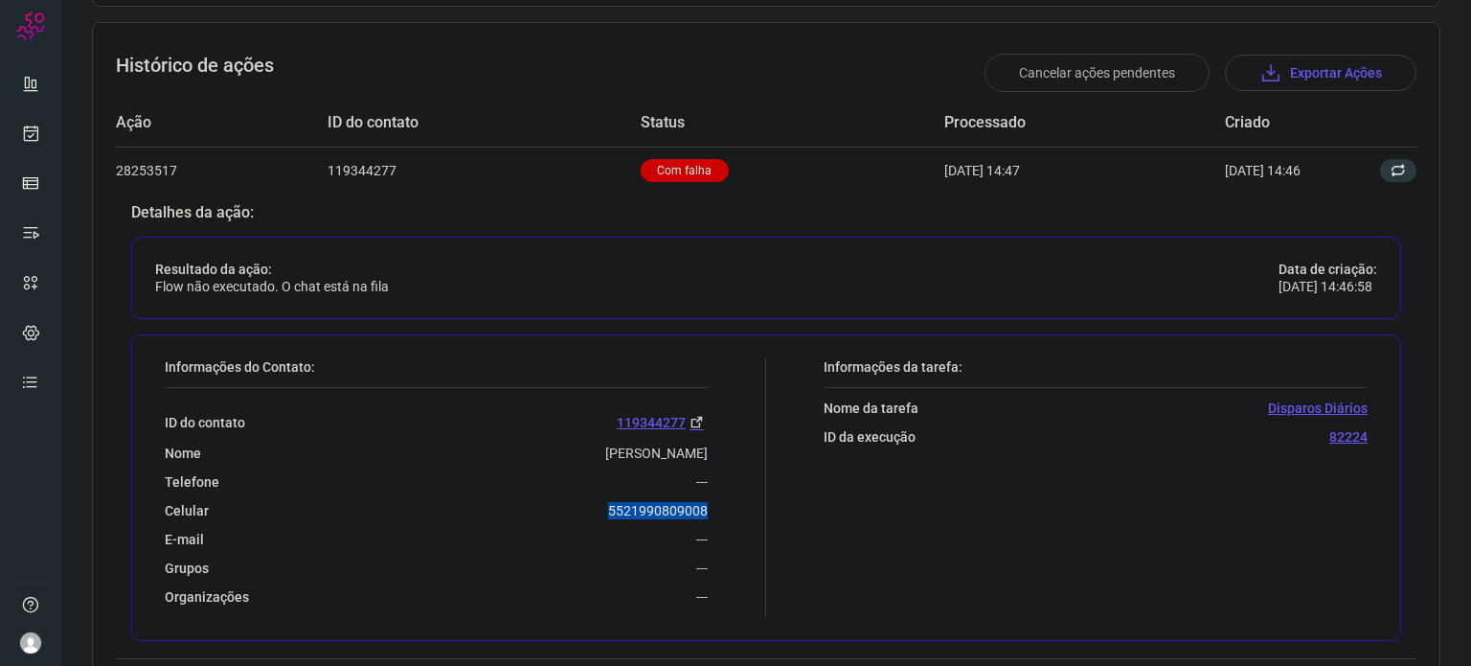
drag, startPoint x: 601, startPoint y: 511, endPoint x: 703, endPoint y: 509, distance: 101.6
click at [703, 509] on div "Informações do Contato: ID do contato 119344277 Nome Bruno Franco Da Silva Tele…" at bounding box center [460, 487] width 611 height 259
click at [847, 244] on div "Resultado da ação: Flow não executado. O chat está na fila Data de criação: 27/…" at bounding box center [766, 278] width 1270 height 82
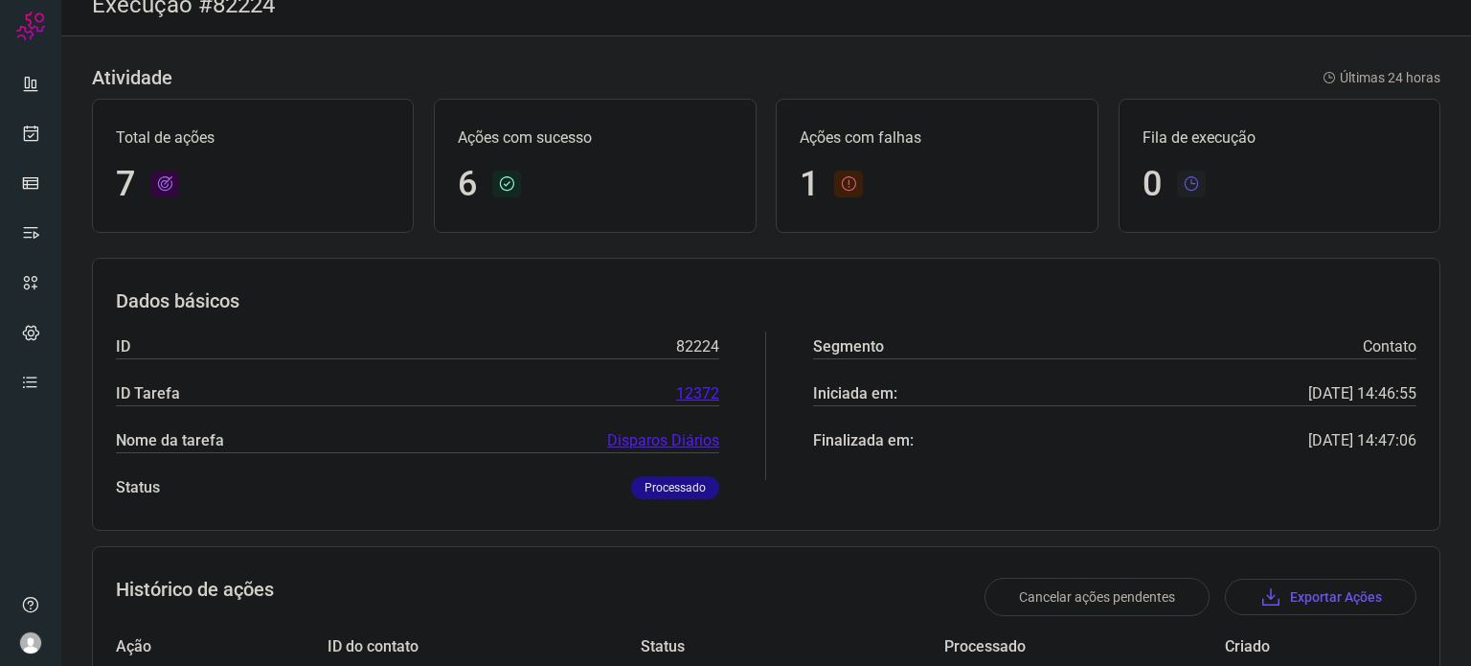
scroll to position [0, 0]
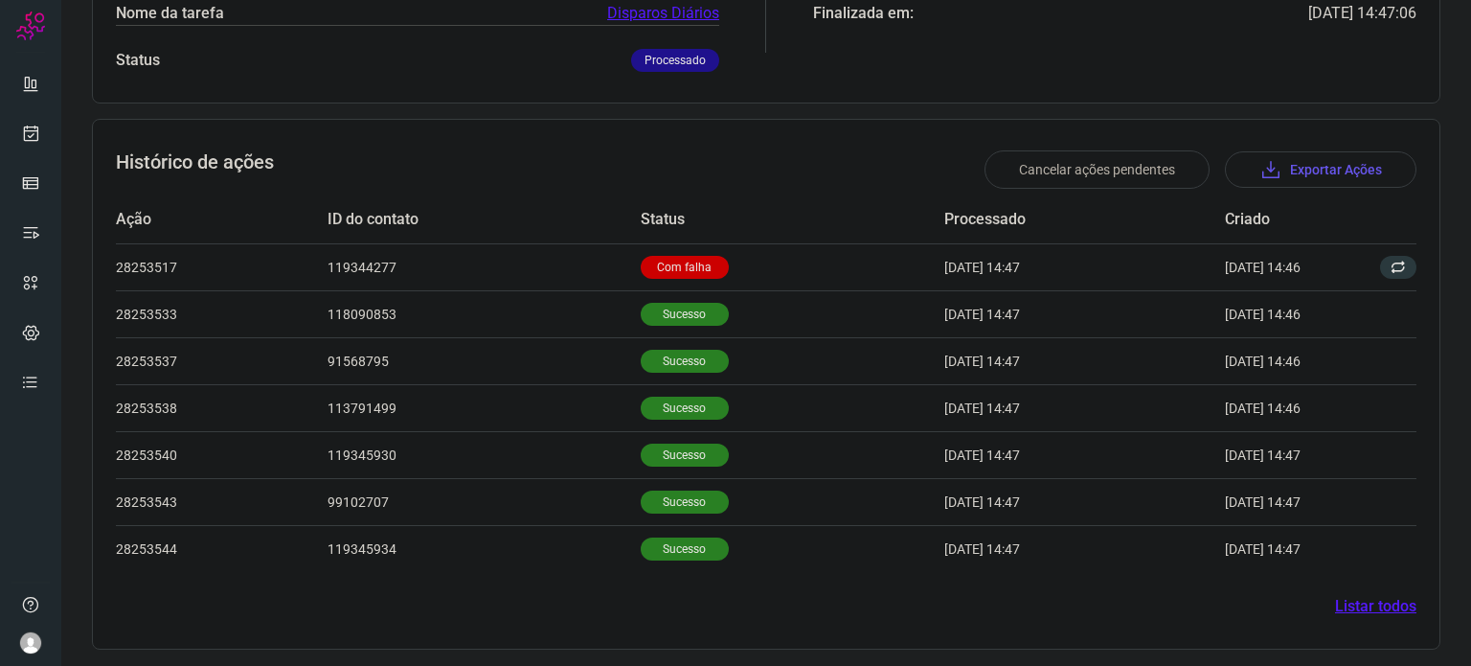
scroll to position [453, 0]
click at [694, 264] on p "Com falha" at bounding box center [685, 266] width 88 height 23
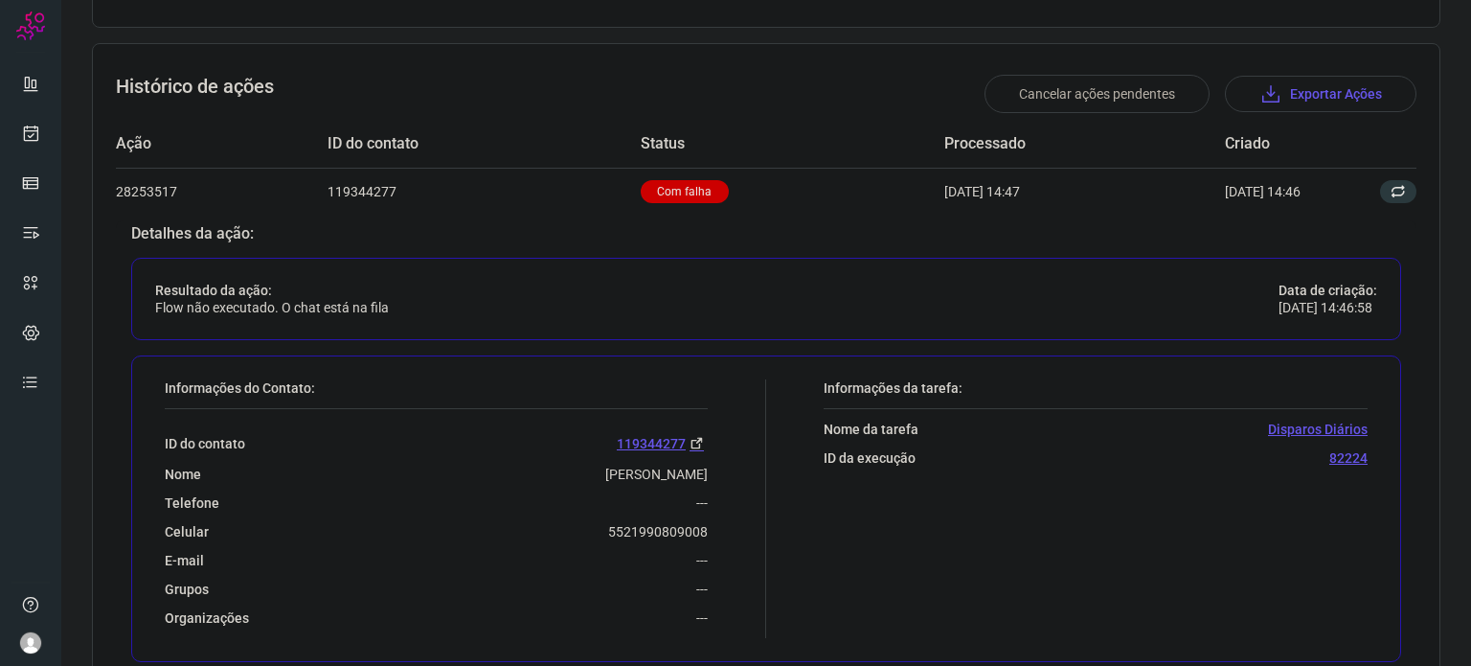
scroll to position [645, 0]
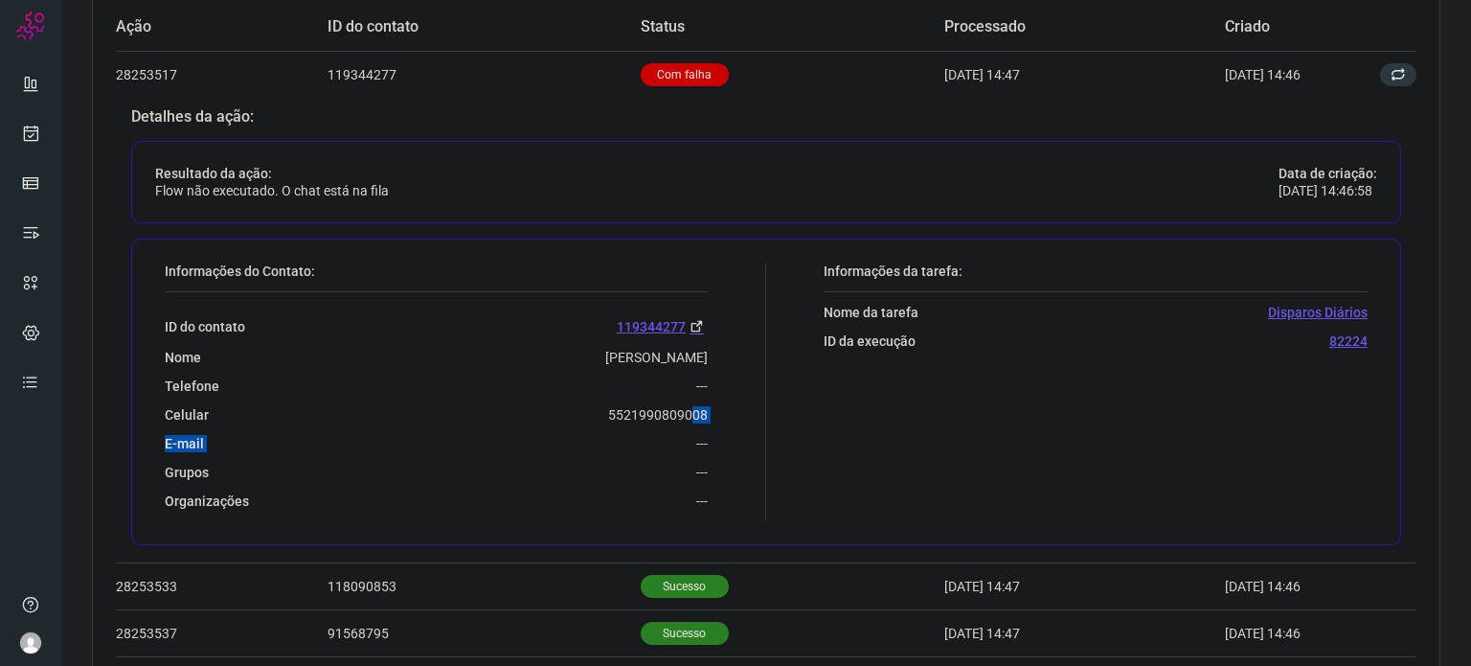
drag, startPoint x: 578, startPoint y: 428, endPoint x: 665, endPoint y: 415, distance: 88.2
click at [674, 418] on div "ID do contato 119344277 Nome Bruno Franco Da Silva Telefone --- Celular 5521990…" at bounding box center [436, 400] width 543 height 217
click at [558, 420] on div "ID do contato 119344277 Nome Bruno Franco Da Silva Telefone --- Celular 5521990…" at bounding box center [436, 400] width 543 height 217
drag, startPoint x: 595, startPoint y: 423, endPoint x: 640, endPoint y: 404, distance: 48.9
click at [656, 413] on div "ID do contato 119344277 Nome Bruno Franco Da Silva Telefone --- Celular 5521990…" at bounding box center [436, 400] width 543 height 217
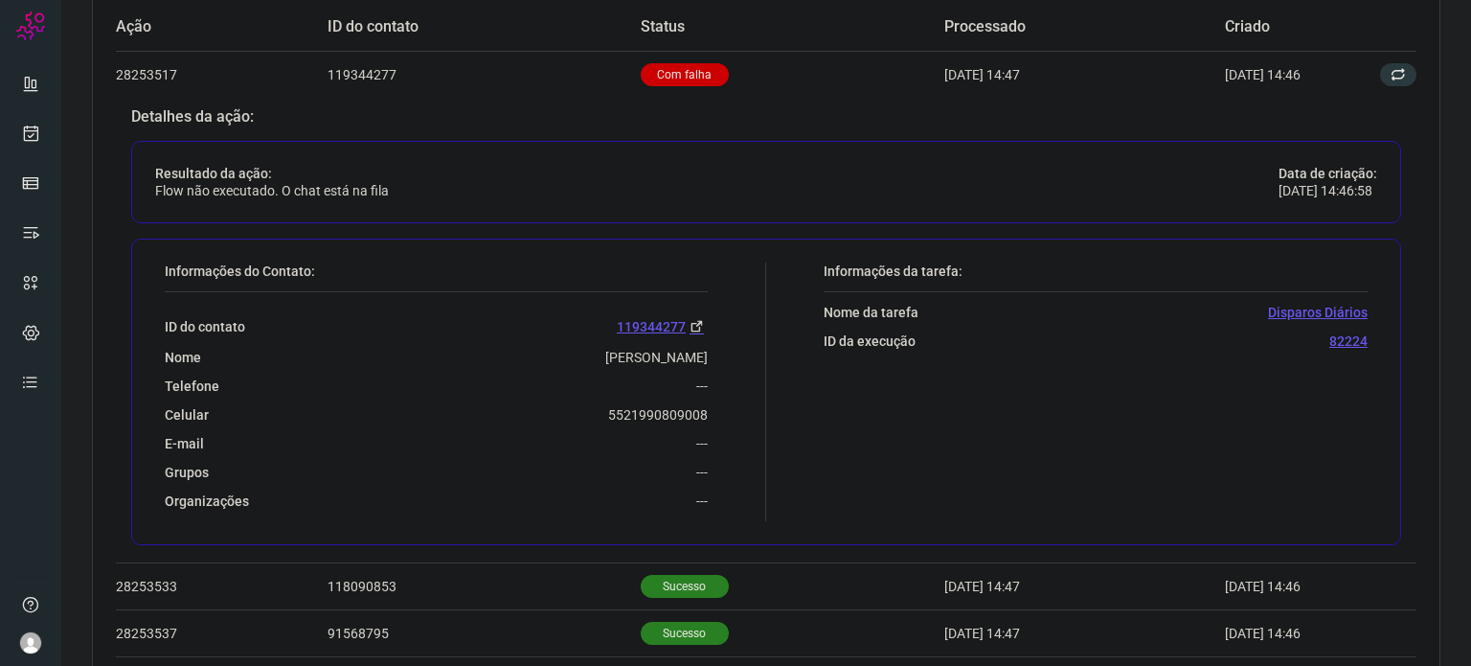
click at [609, 392] on div "ID do contato 119344277 Nome Bruno Franco Da Silva Telefone --- Celular 5521990…" at bounding box center [436, 400] width 543 height 217
drag, startPoint x: 620, startPoint y: 416, endPoint x: 716, endPoint y: 415, distance: 96.7
click at [716, 415] on div "Informações do Contato: ID do contato 119344277 Nome Bruno Franco Da Silva Tele…" at bounding box center [460, 391] width 611 height 259
copy p "5521990809008"
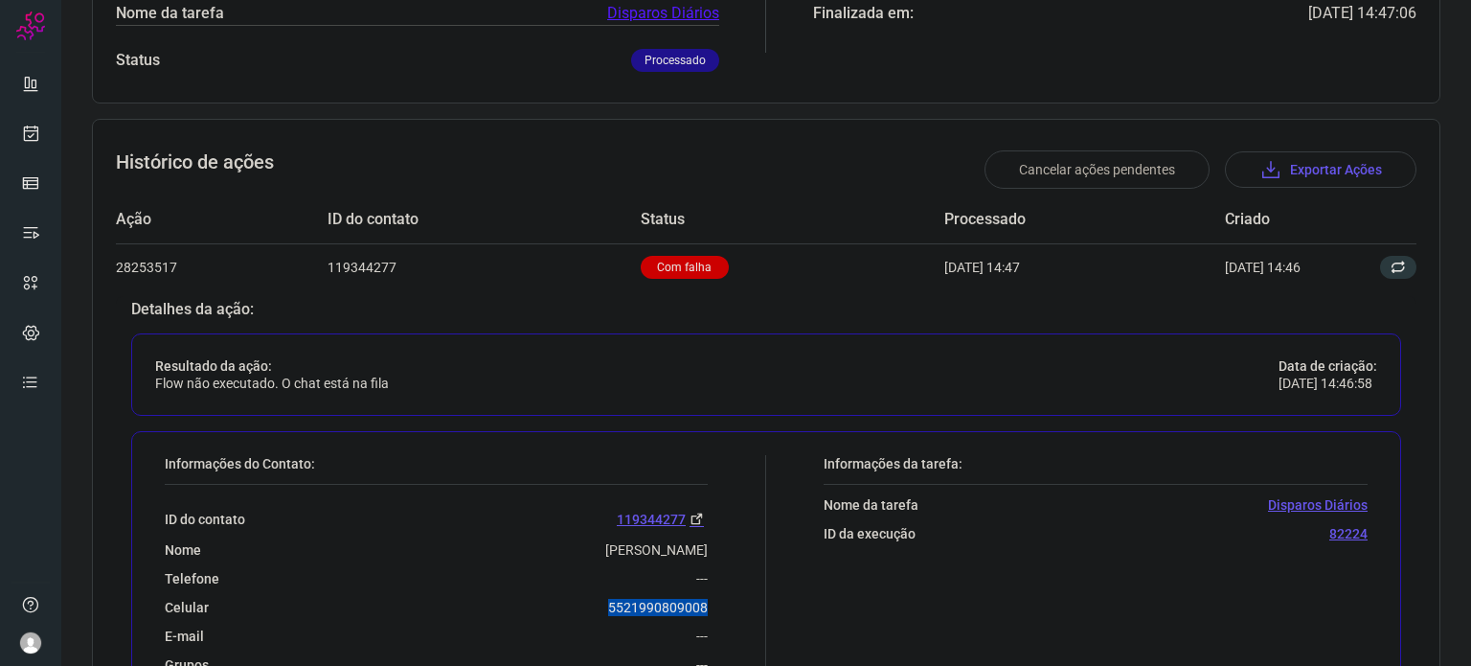
scroll to position [70, 0]
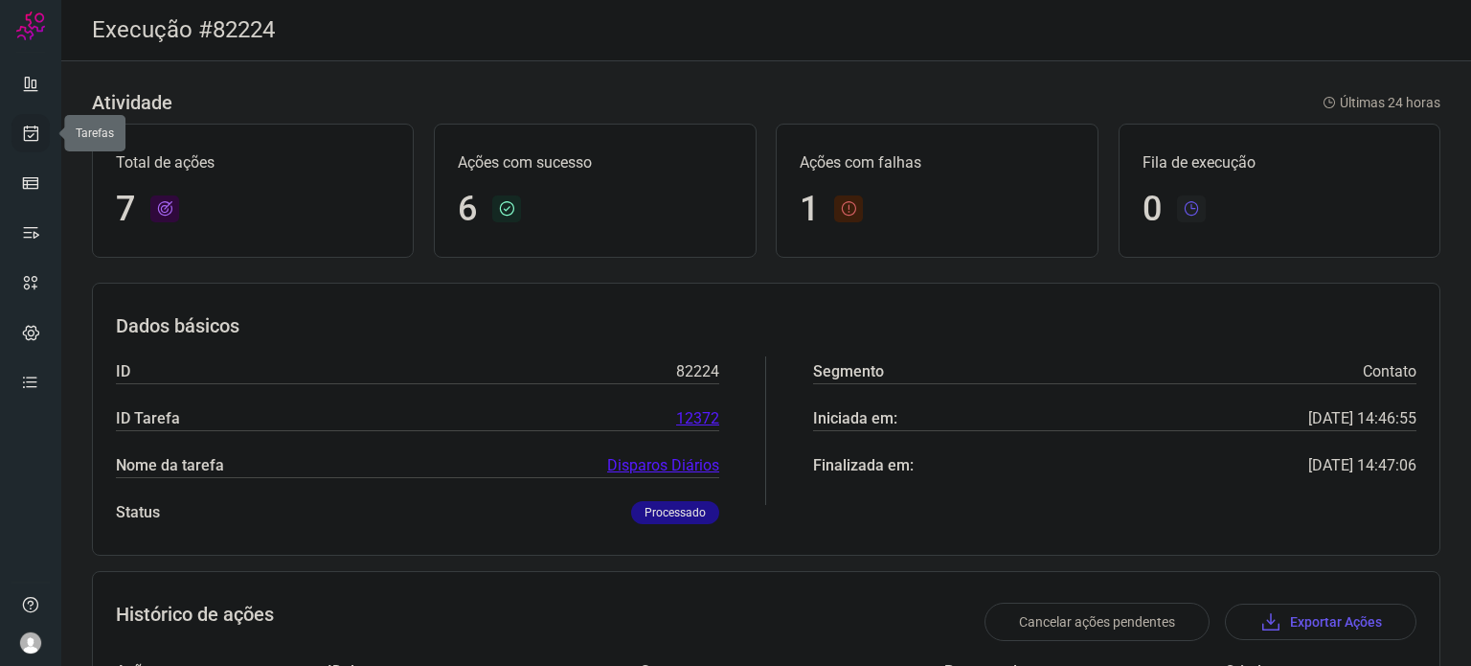
click at [32, 146] on link at bounding box center [30, 133] width 38 height 38
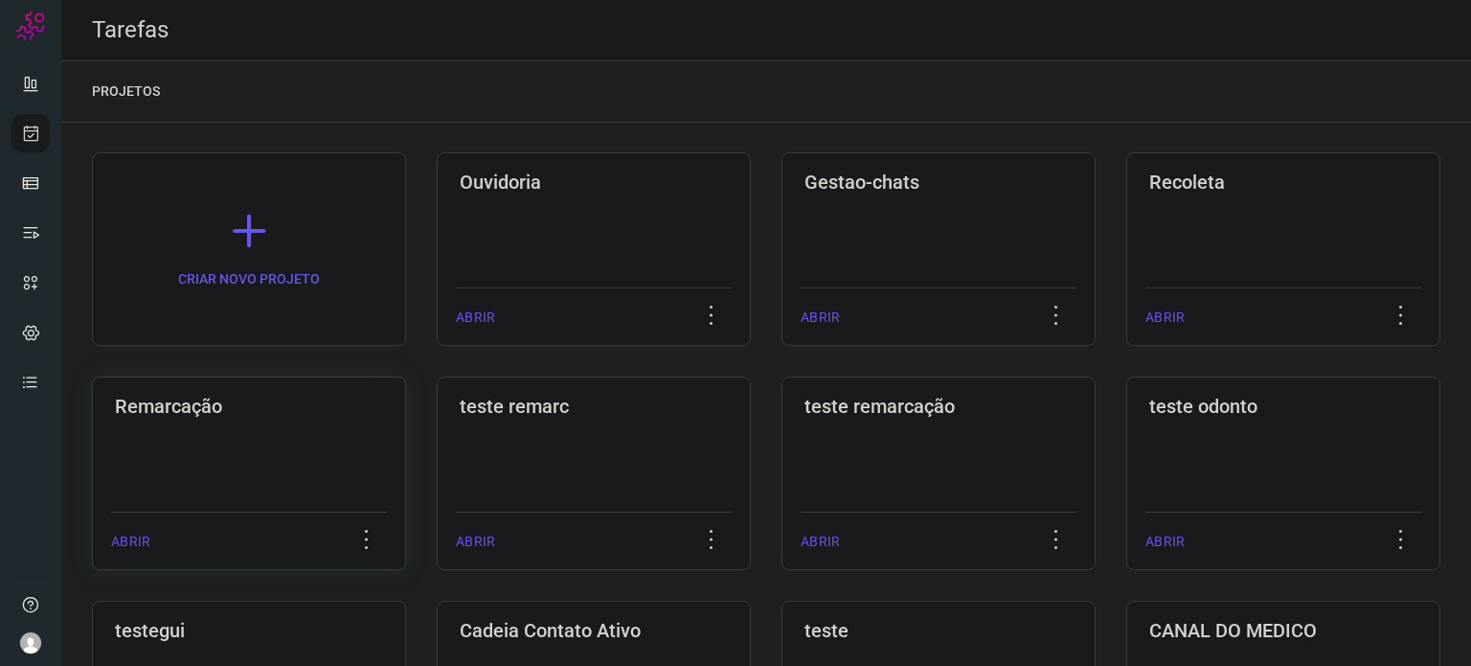
click at [279, 413] on h3 "Remarcação" at bounding box center [249, 406] width 268 height 23
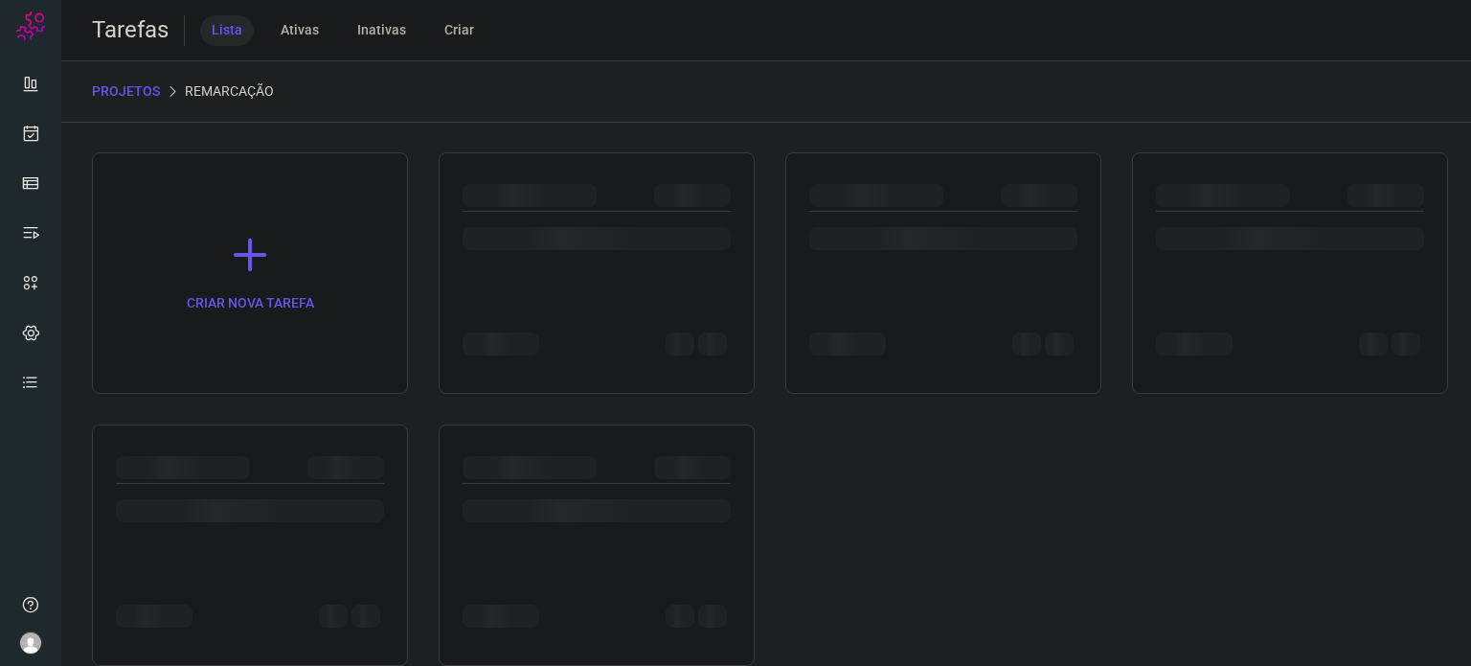
click at [918, 262] on div at bounding box center [943, 249] width 268 height 75
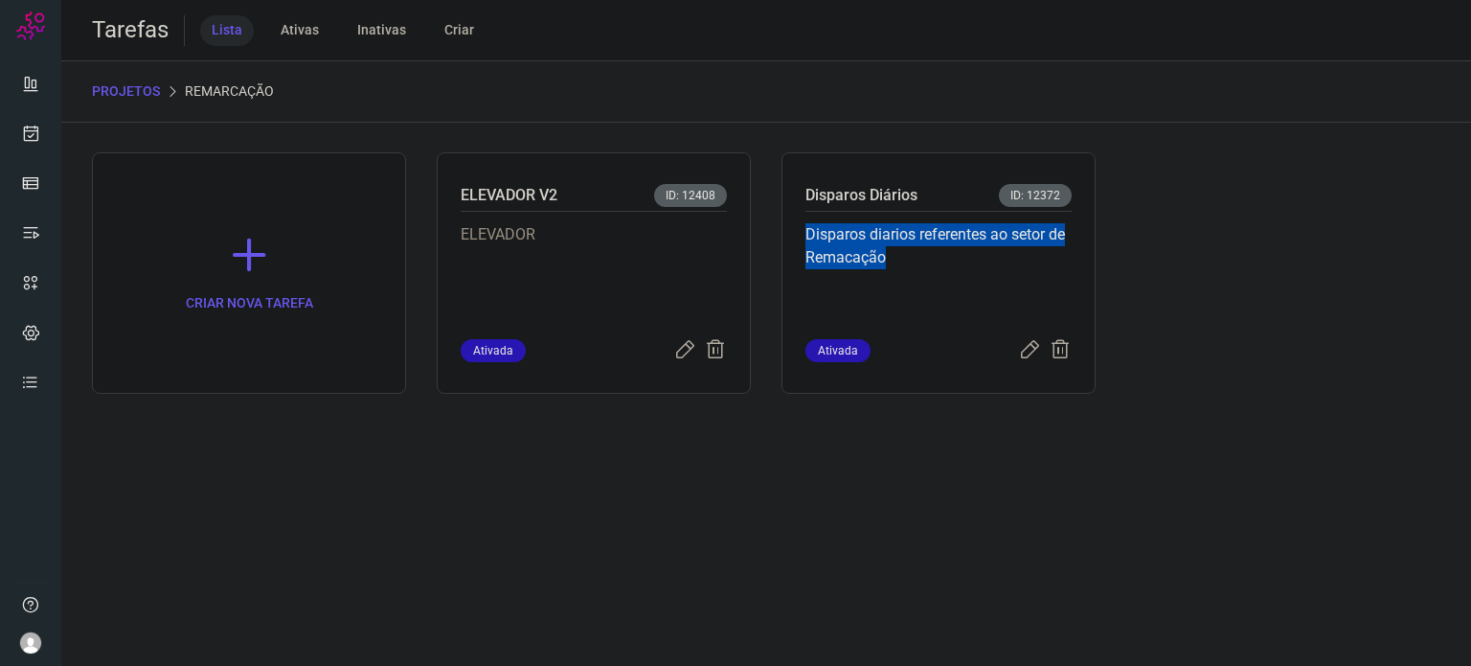
click at [918, 262] on p "Disparos diarios referentes ao setor de Remacação" at bounding box center [938, 271] width 266 height 96
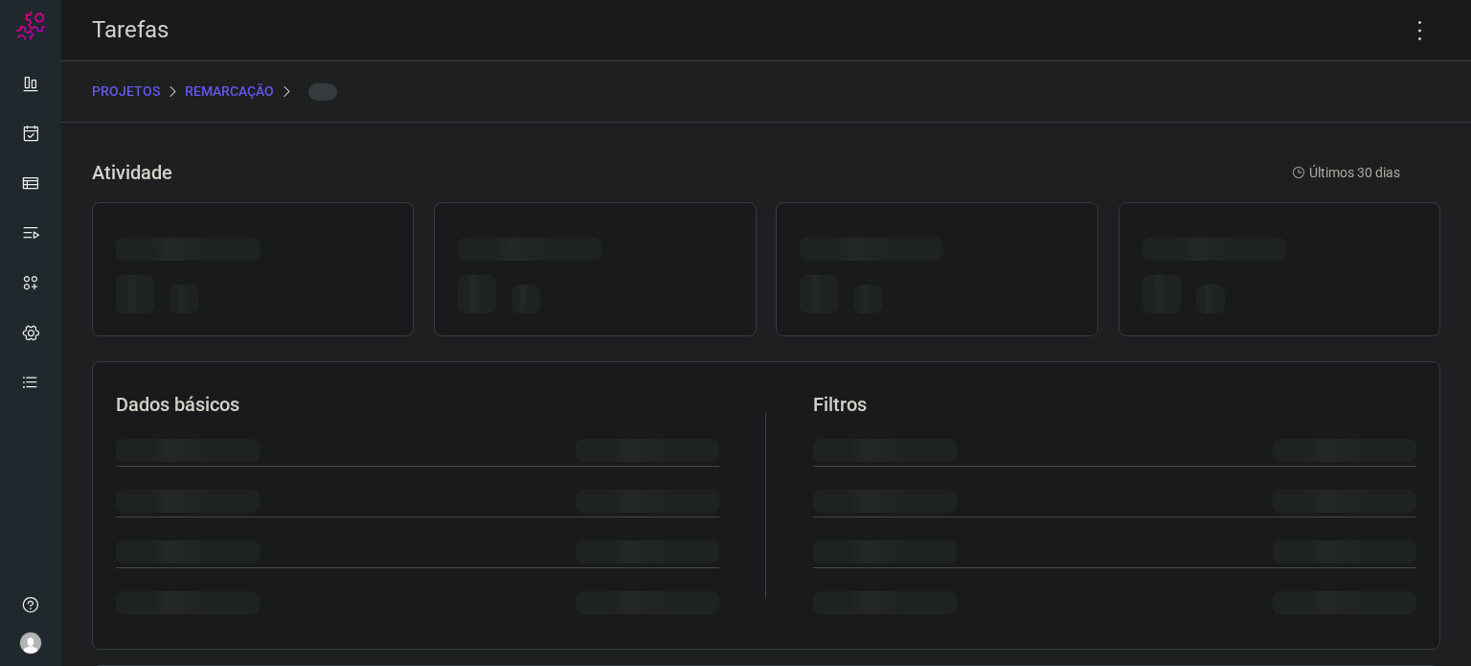
click at [918, 262] on div at bounding box center [937, 253] width 274 height 30
click at [1409, 34] on icon at bounding box center [1420, 31] width 40 height 40
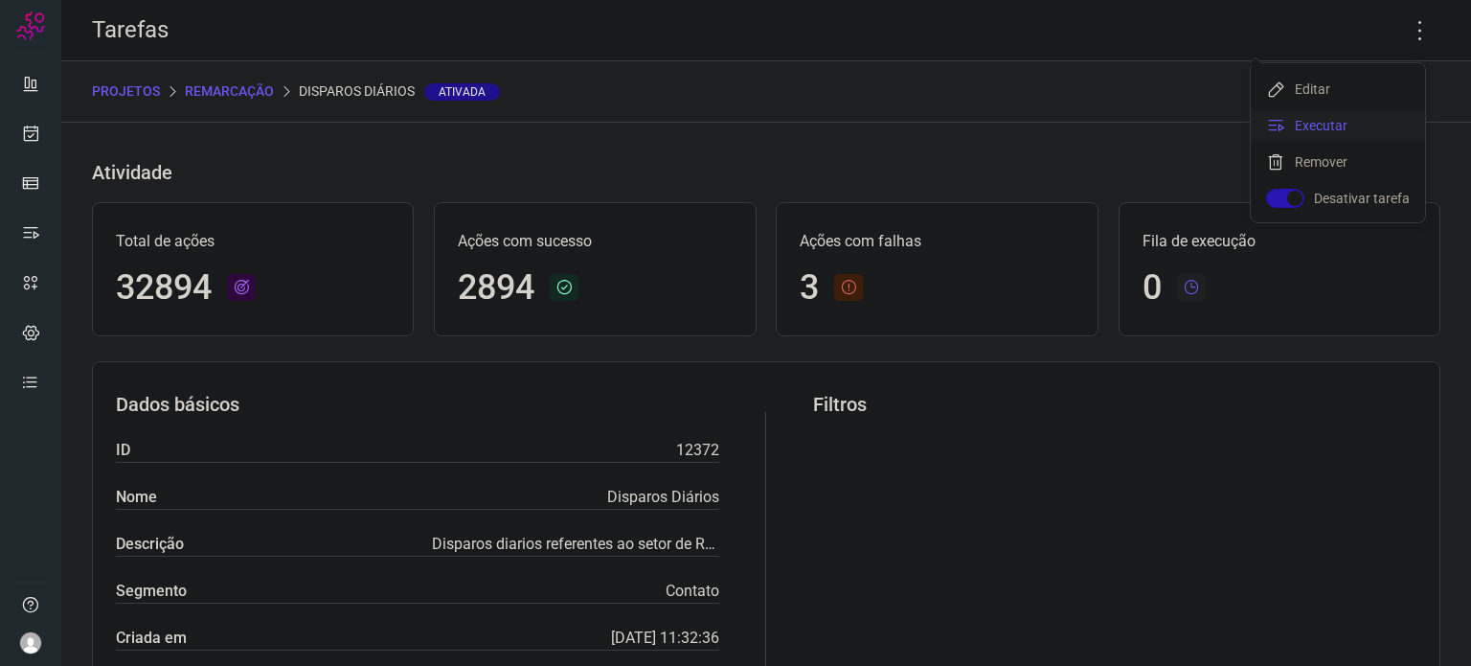
click at [1363, 138] on li "Executar" at bounding box center [1338, 125] width 174 height 31
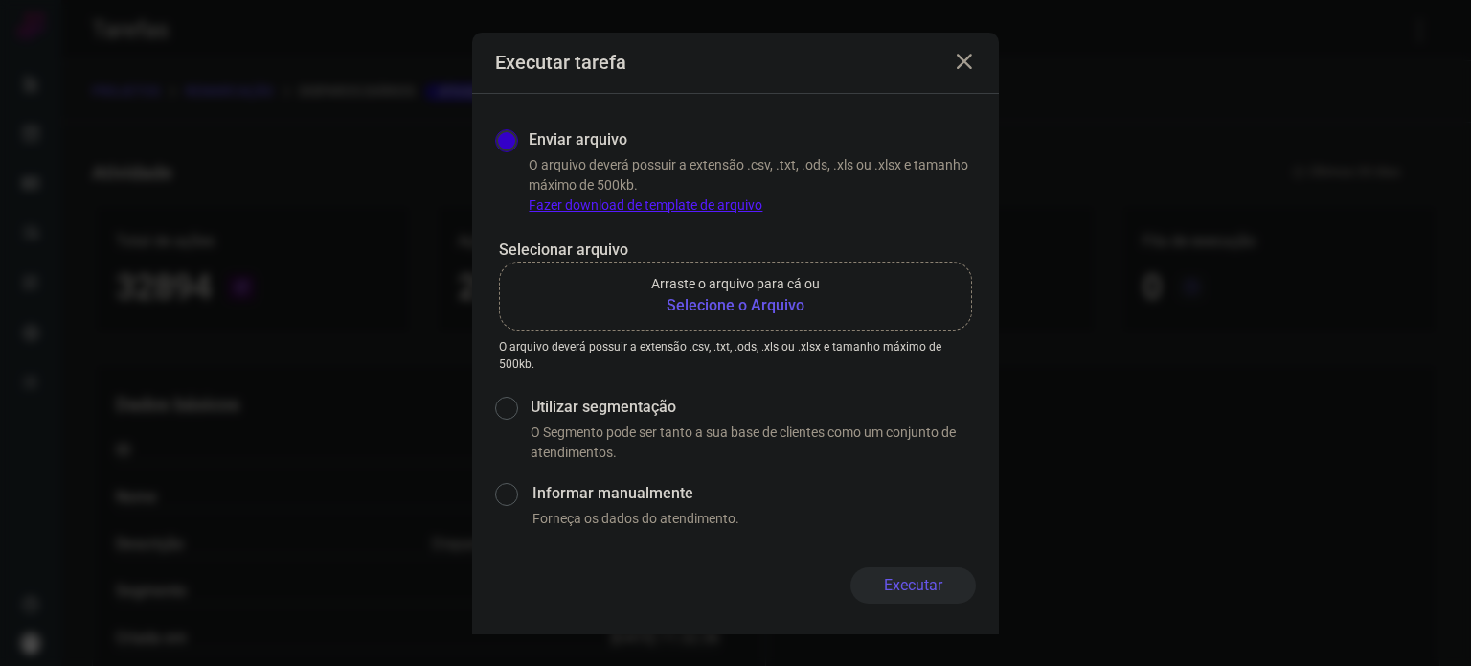
click at [701, 317] on label "Arraste o arquivo para cá ou Selecione o Arquivo" at bounding box center [735, 295] width 473 height 69
click at [0, 0] on input "Arraste o arquivo para cá ou Selecione o Arquivo" at bounding box center [0, 0] width 0 height 0
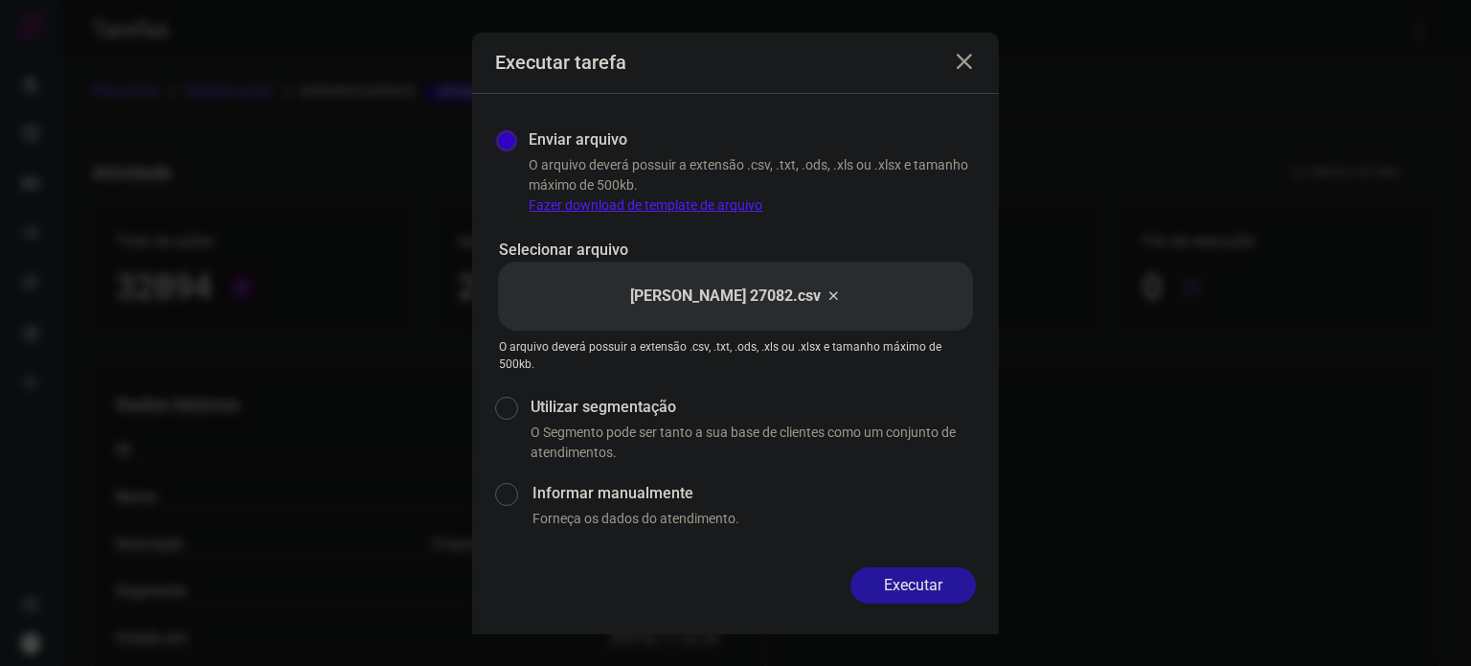
click at [932, 572] on button "Executar" at bounding box center [912, 585] width 125 height 36
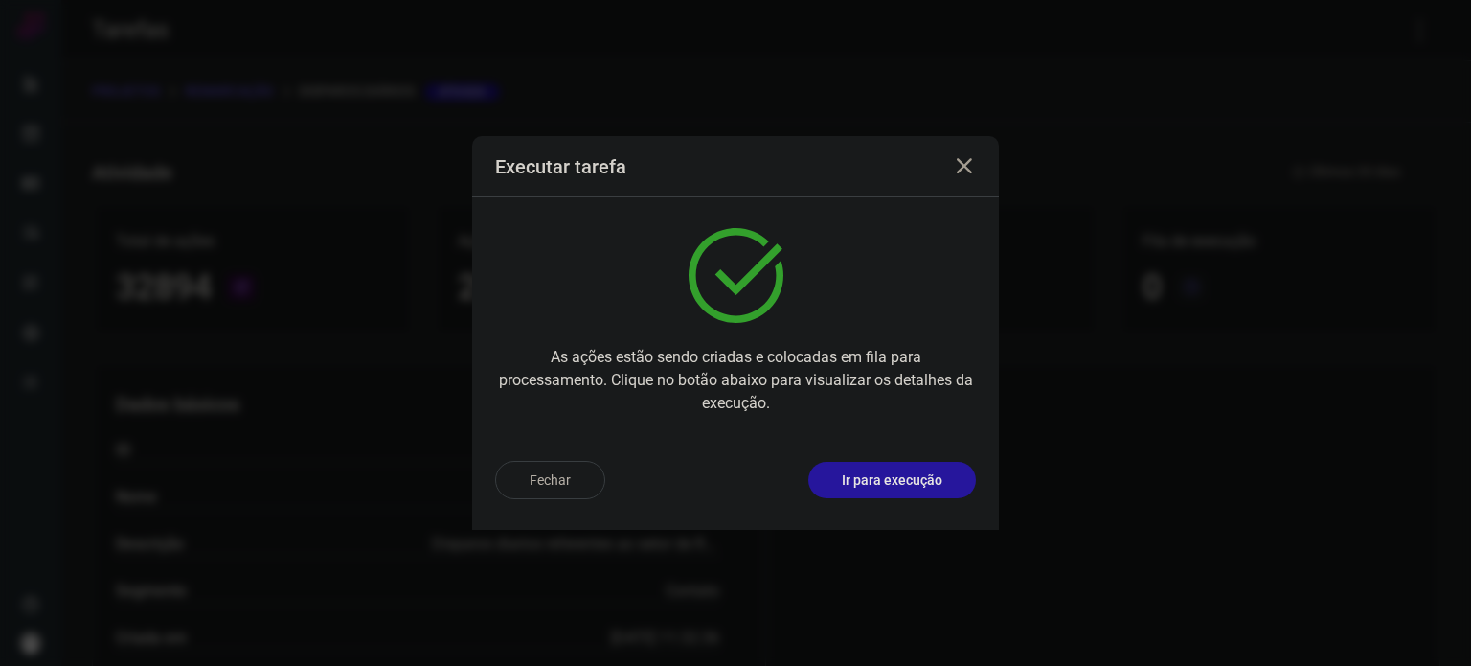
click at [929, 479] on p "Ir para execução" at bounding box center [892, 480] width 101 height 20
